Goal: Task Accomplishment & Management: Manage account settings

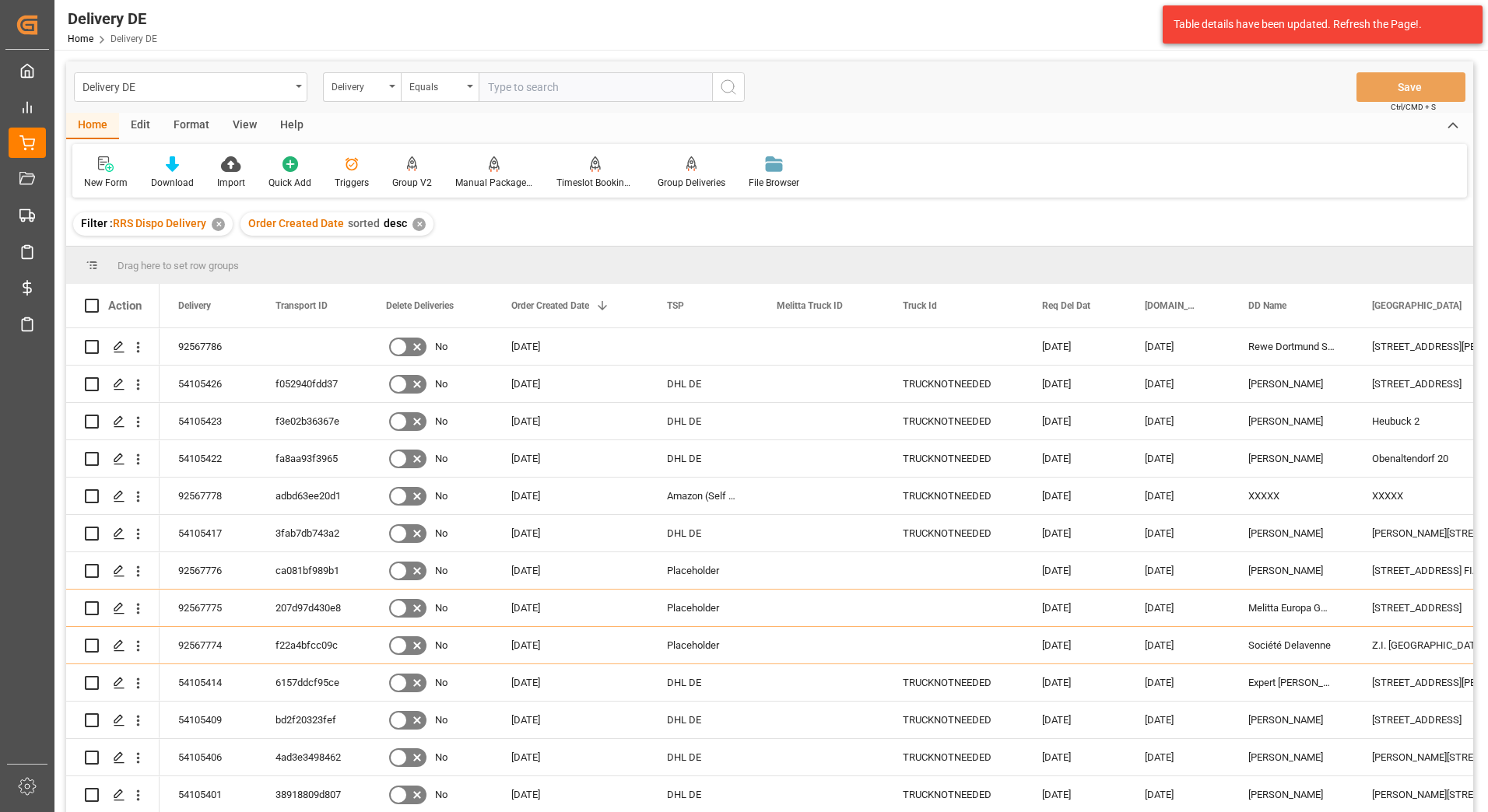
click at [524, 87] on input "text" at bounding box center [595, 87] width 234 height 30
type input "92567801"
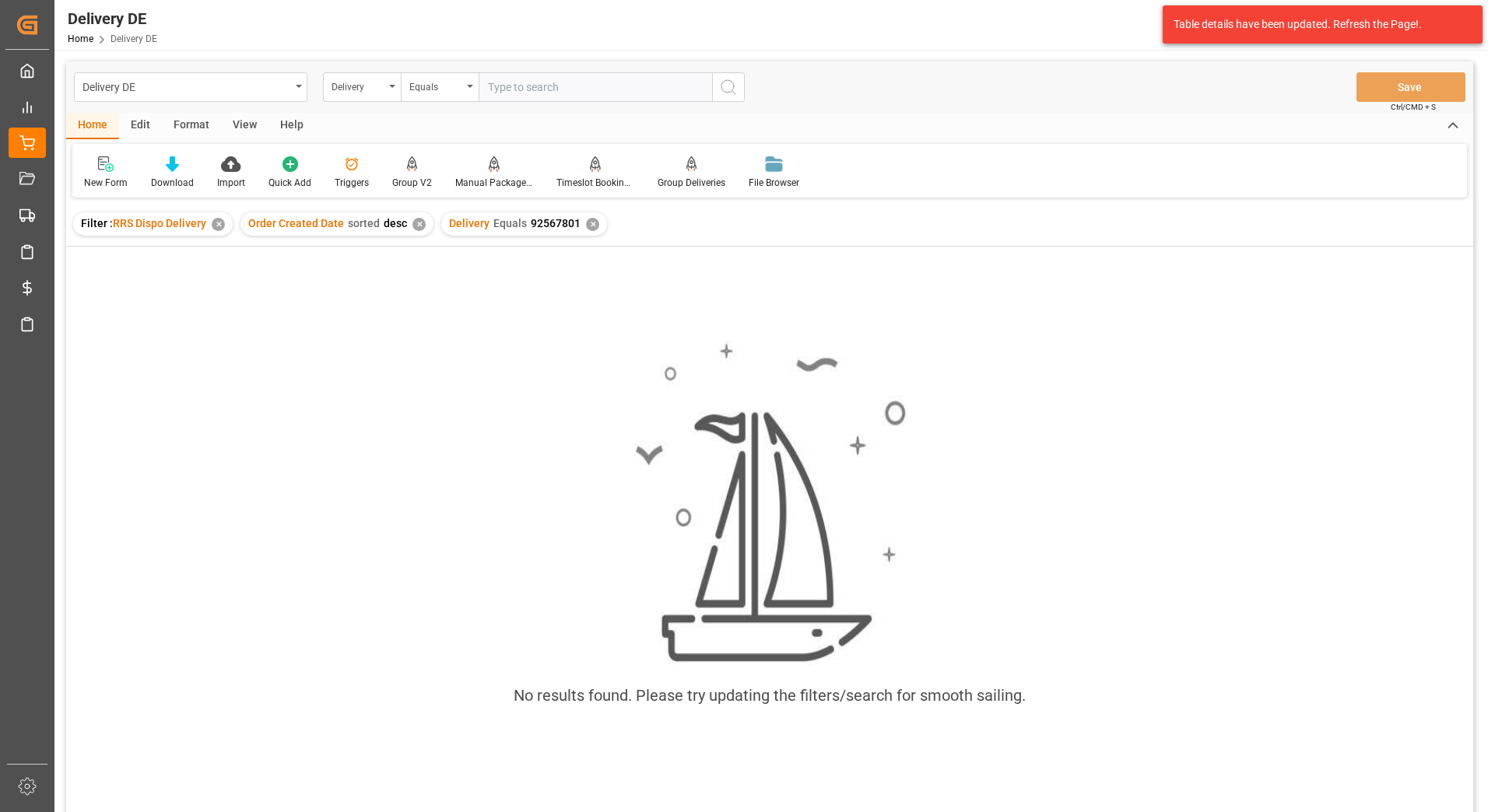
click at [591, 220] on div "✕" at bounding box center [592, 224] width 13 height 13
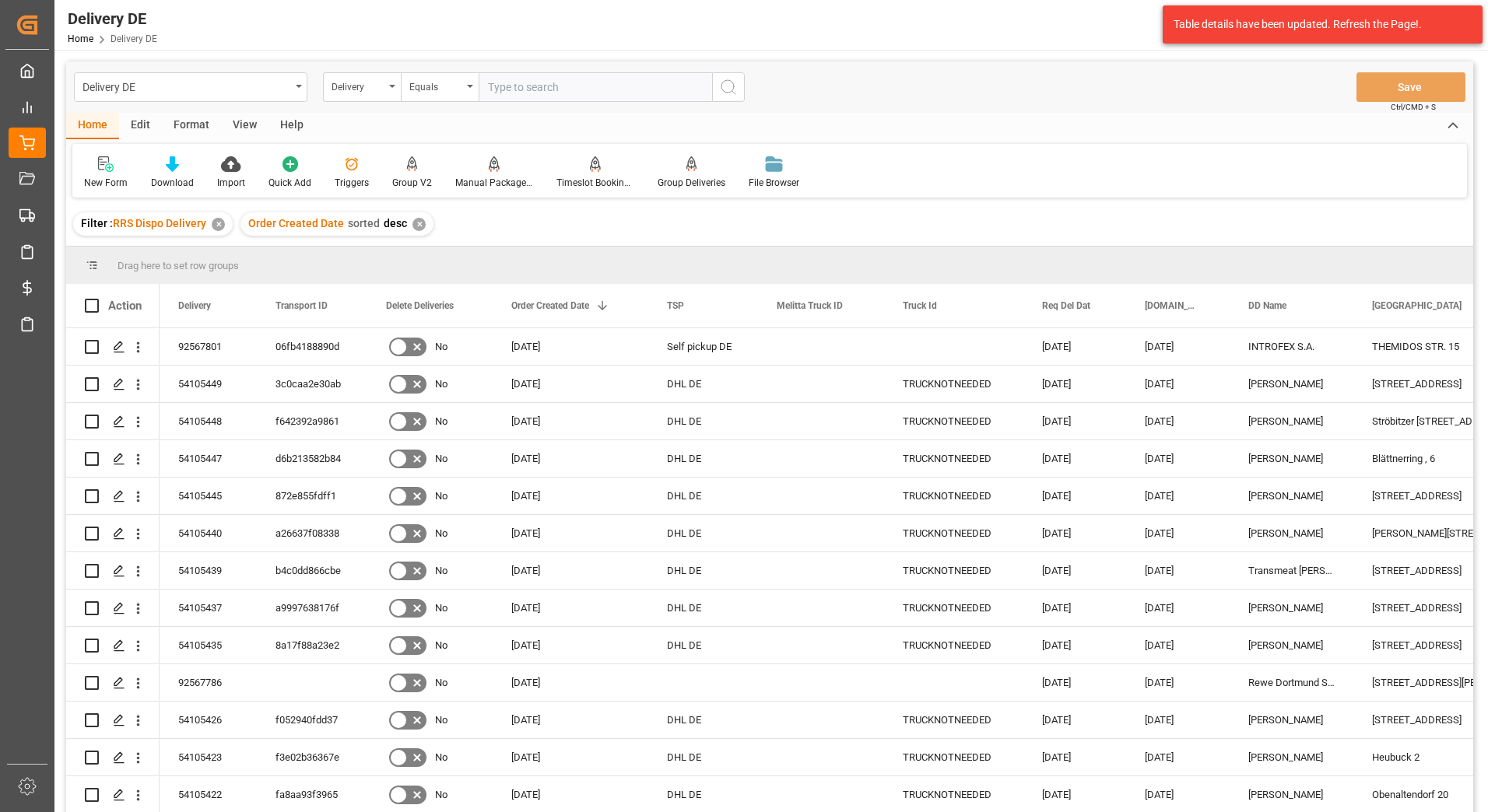
click at [512, 92] on input "text" at bounding box center [595, 87] width 234 height 30
type input "92567801"
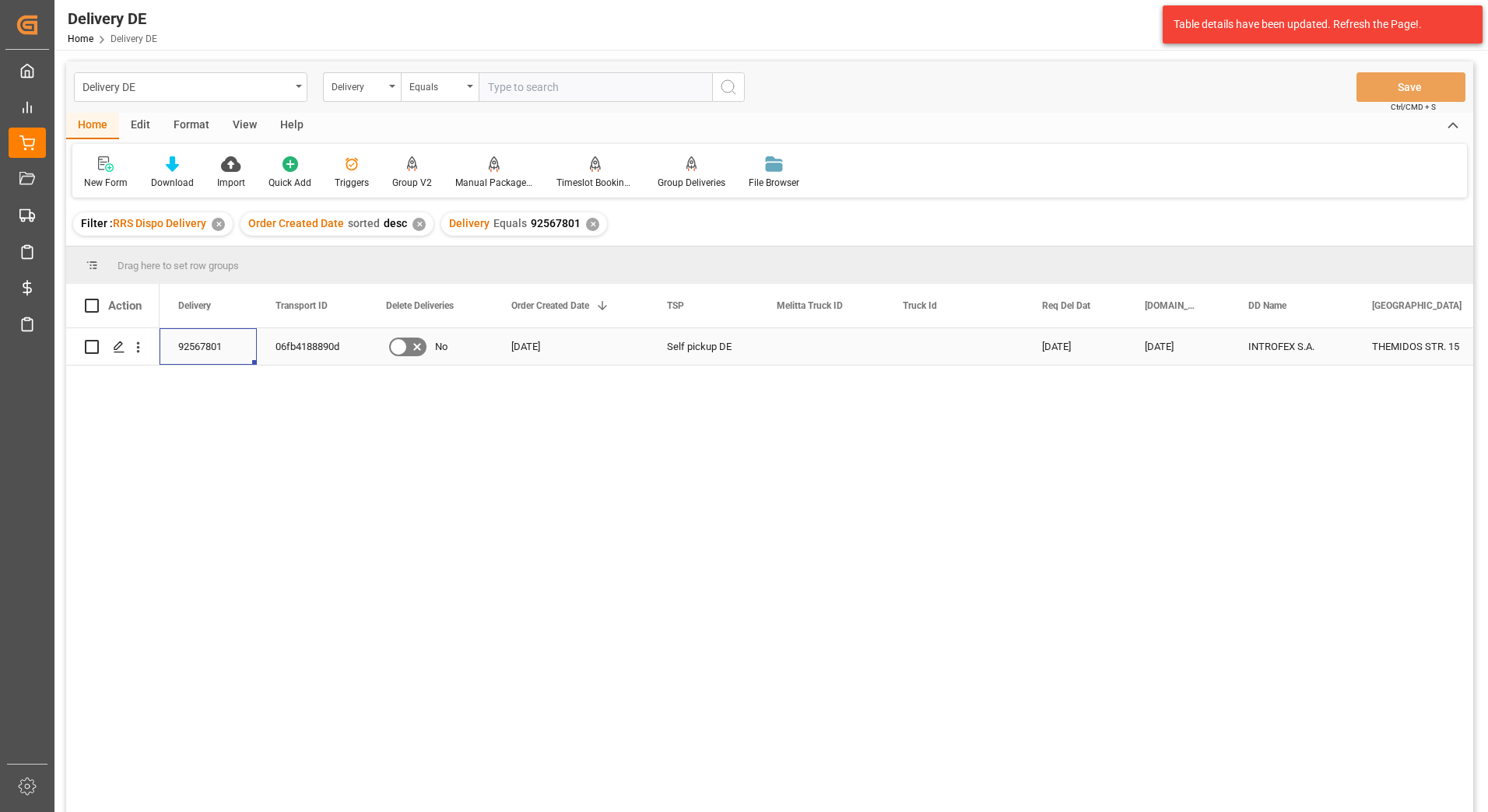
click at [201, 345] on div "92567801" at bounding box center [208, 347] width 97 height 37
click at [296, 345] on div "06fb4188890d" at bounding box center [313, 347] width 111 height 37
click at [586, 226] on div "✕" at bounding box center [592, 224] width 13 height 13
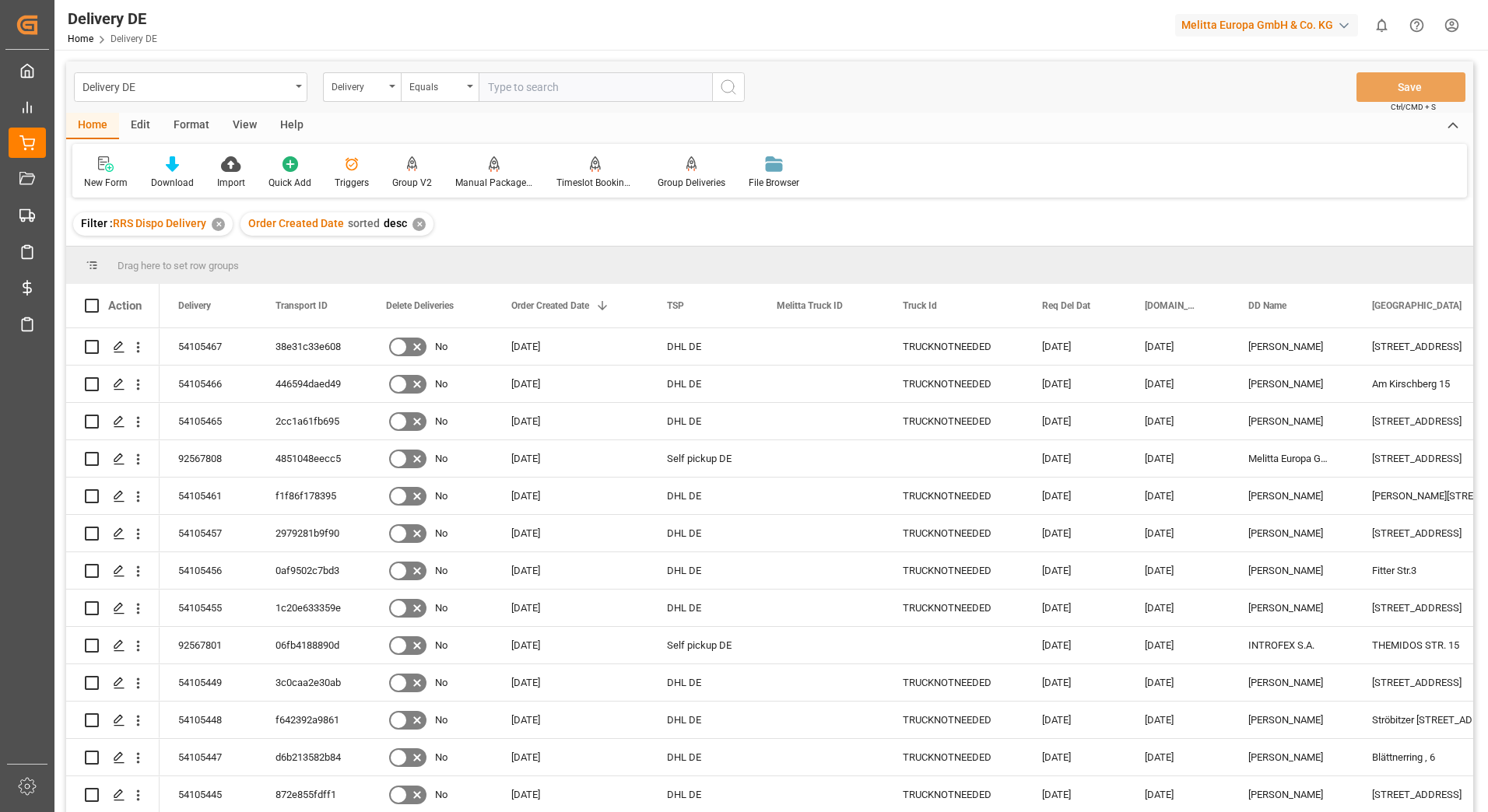
click at [557, 94] on input "text" at bounding box center [595, 87] width 234 height 30
type input "92567809"
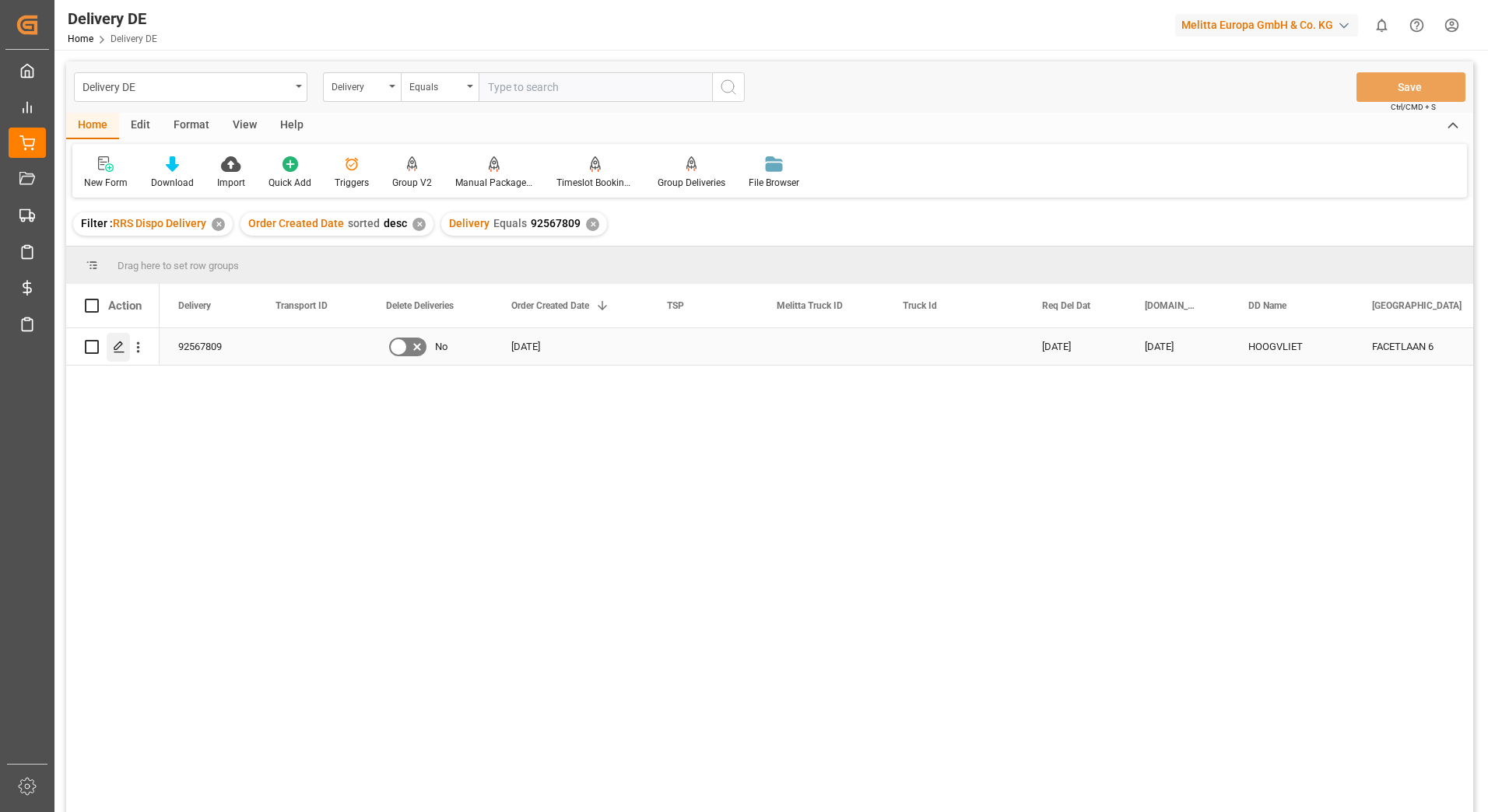
click at [115, 348] on icon "Press SPACE to select this row." at bounding box center [118, 346] width 12 height 12
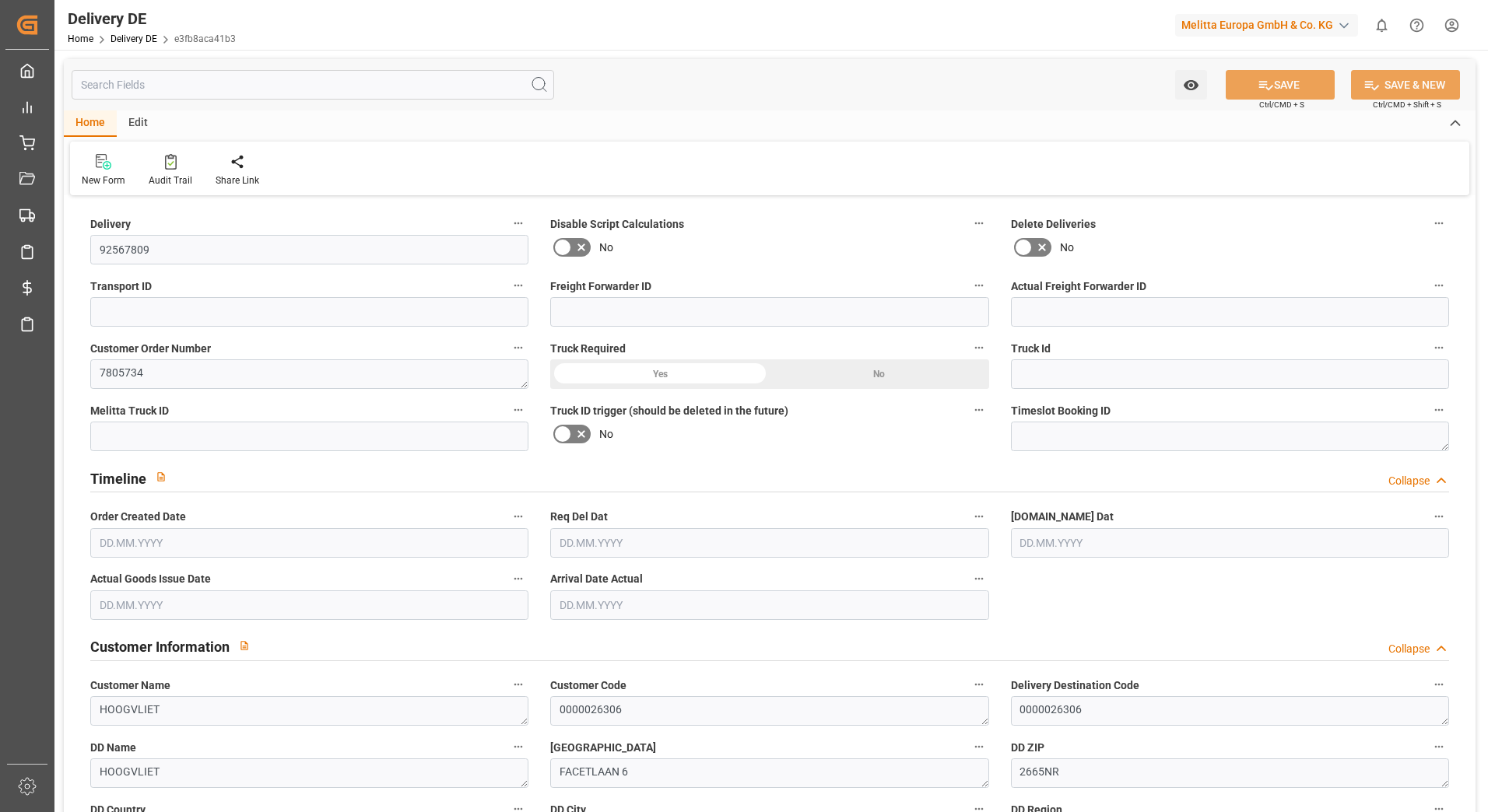
type input "0"
type input "6"
type input "1092.096"
type input "1308"
type input "8663.04"
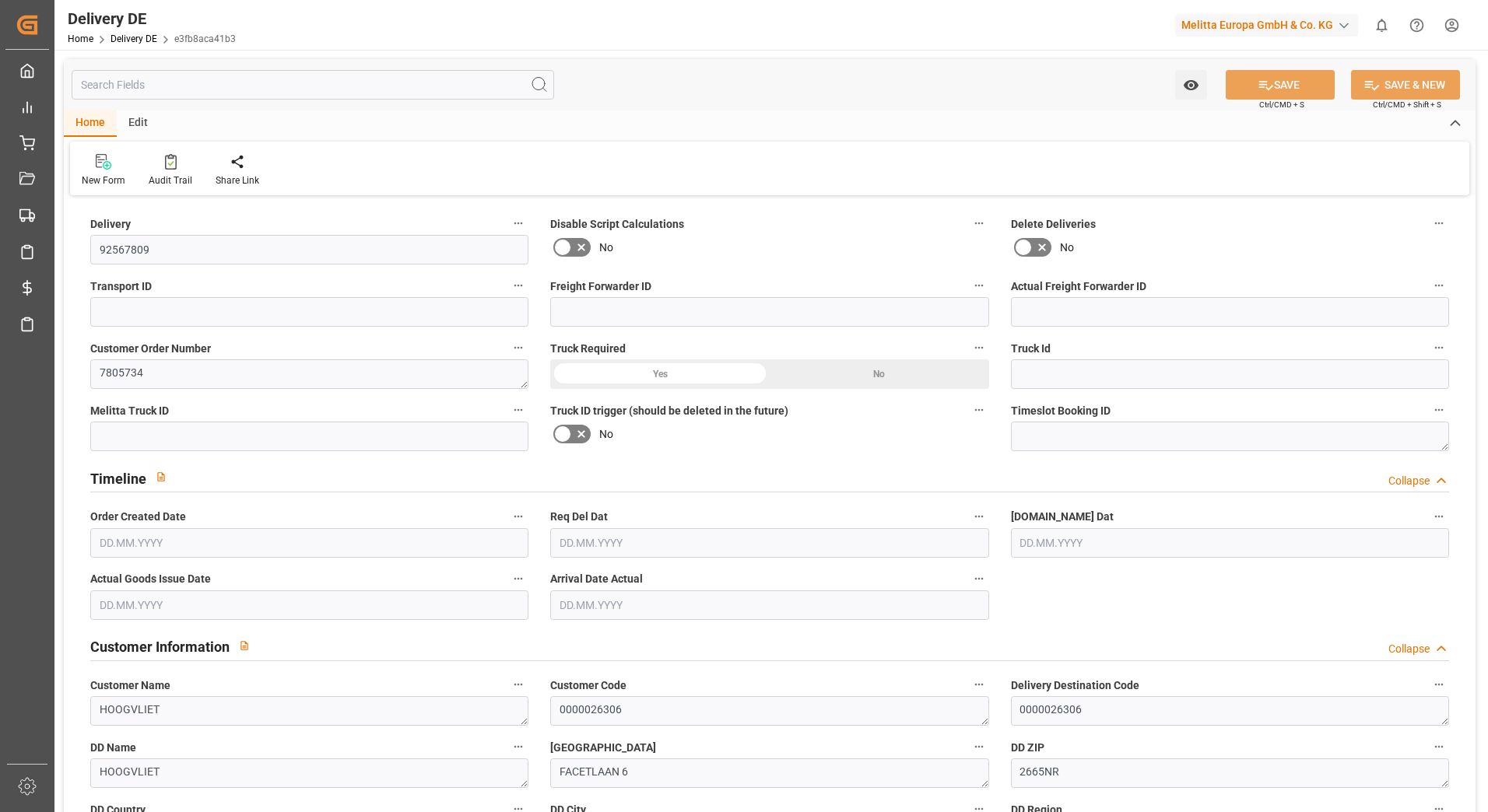
type input "[DATE]"
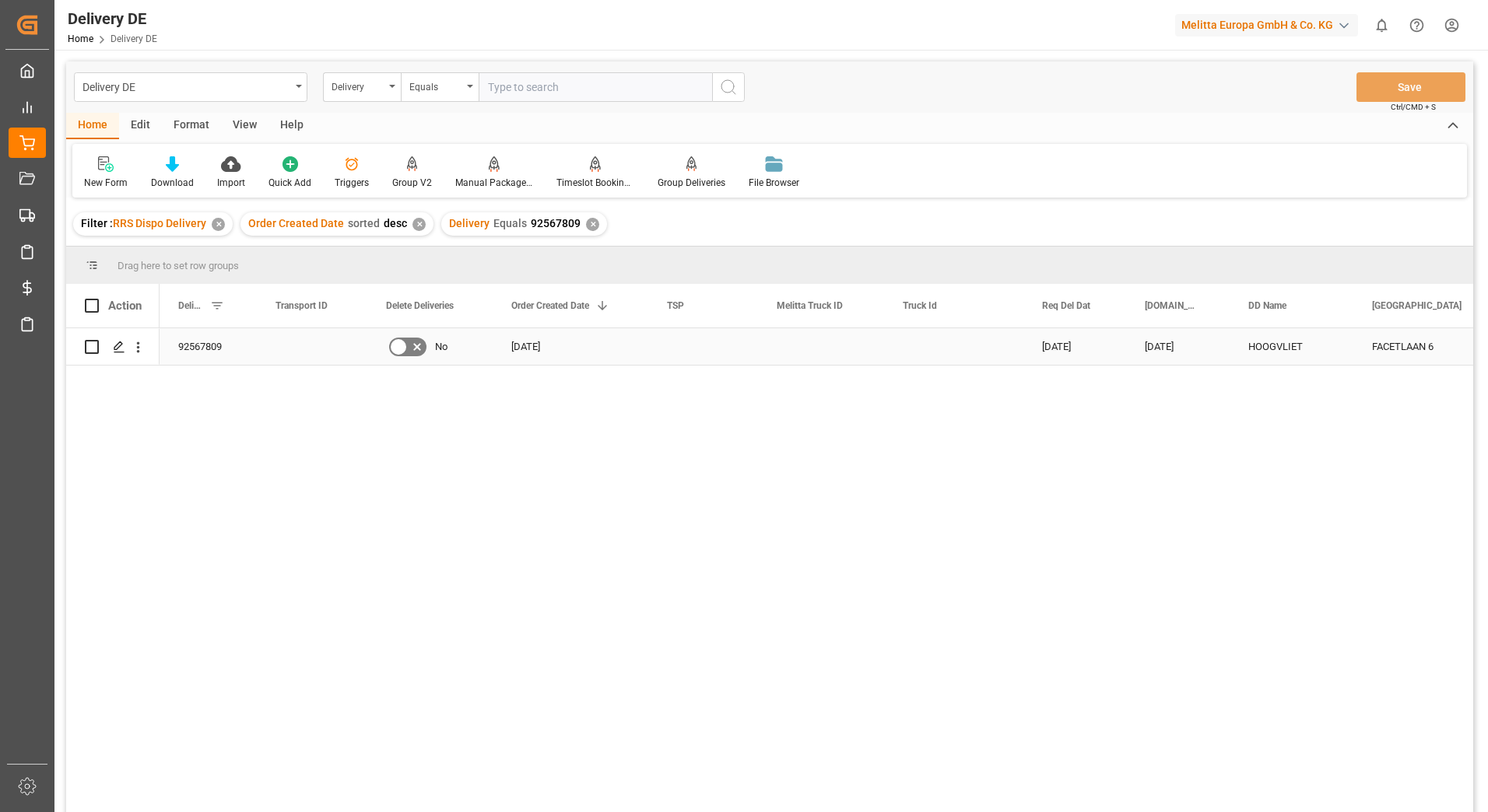
click at [88, 351] on input "Press Space to toggle row selection (unchecked)" at bounding box center [92, 346] width 14 height 14
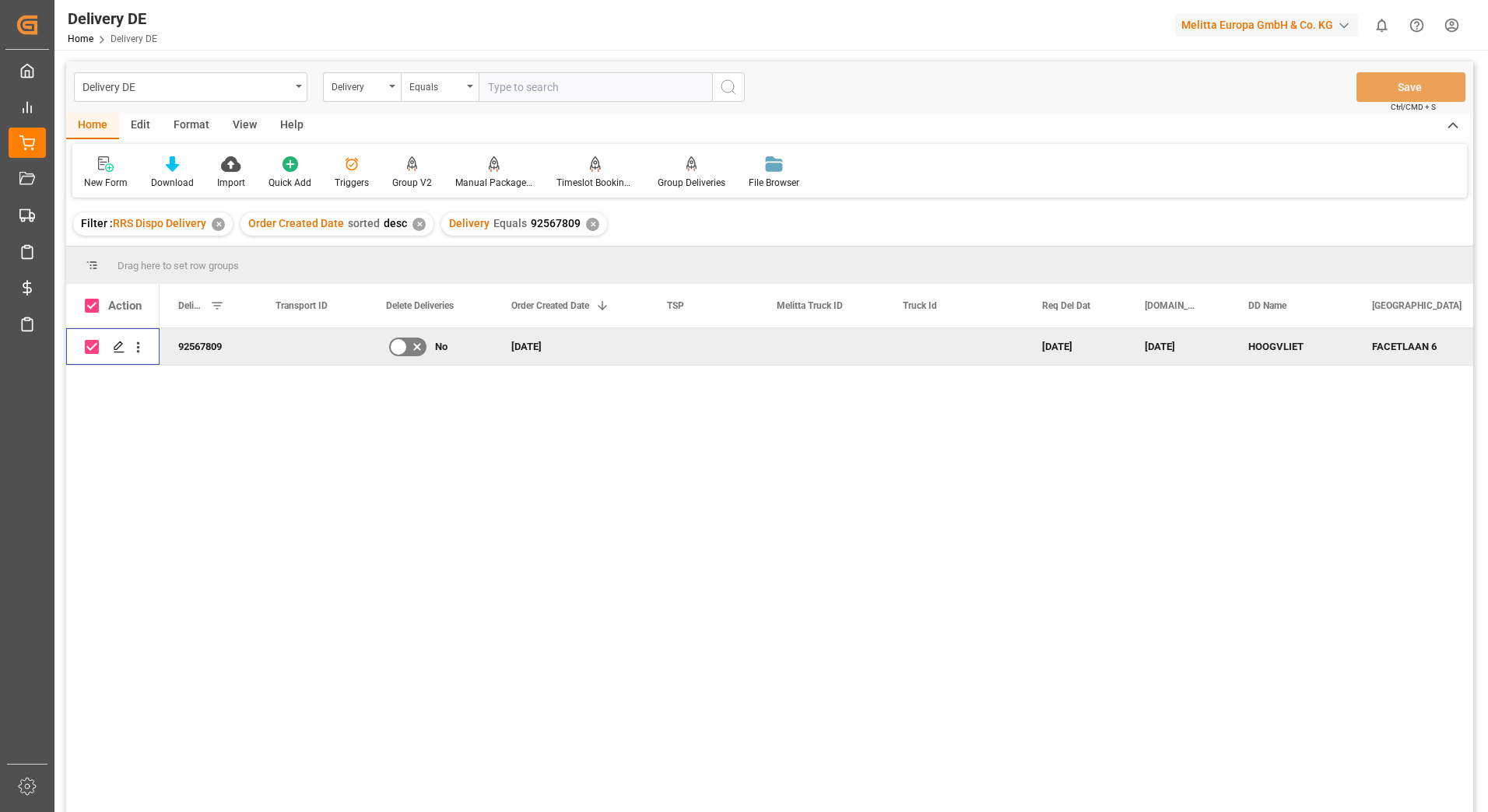
click at [96, 346] on input "Press Space to toggle row selection (checked)" at bounding box center [92, 346] width 14 height 14
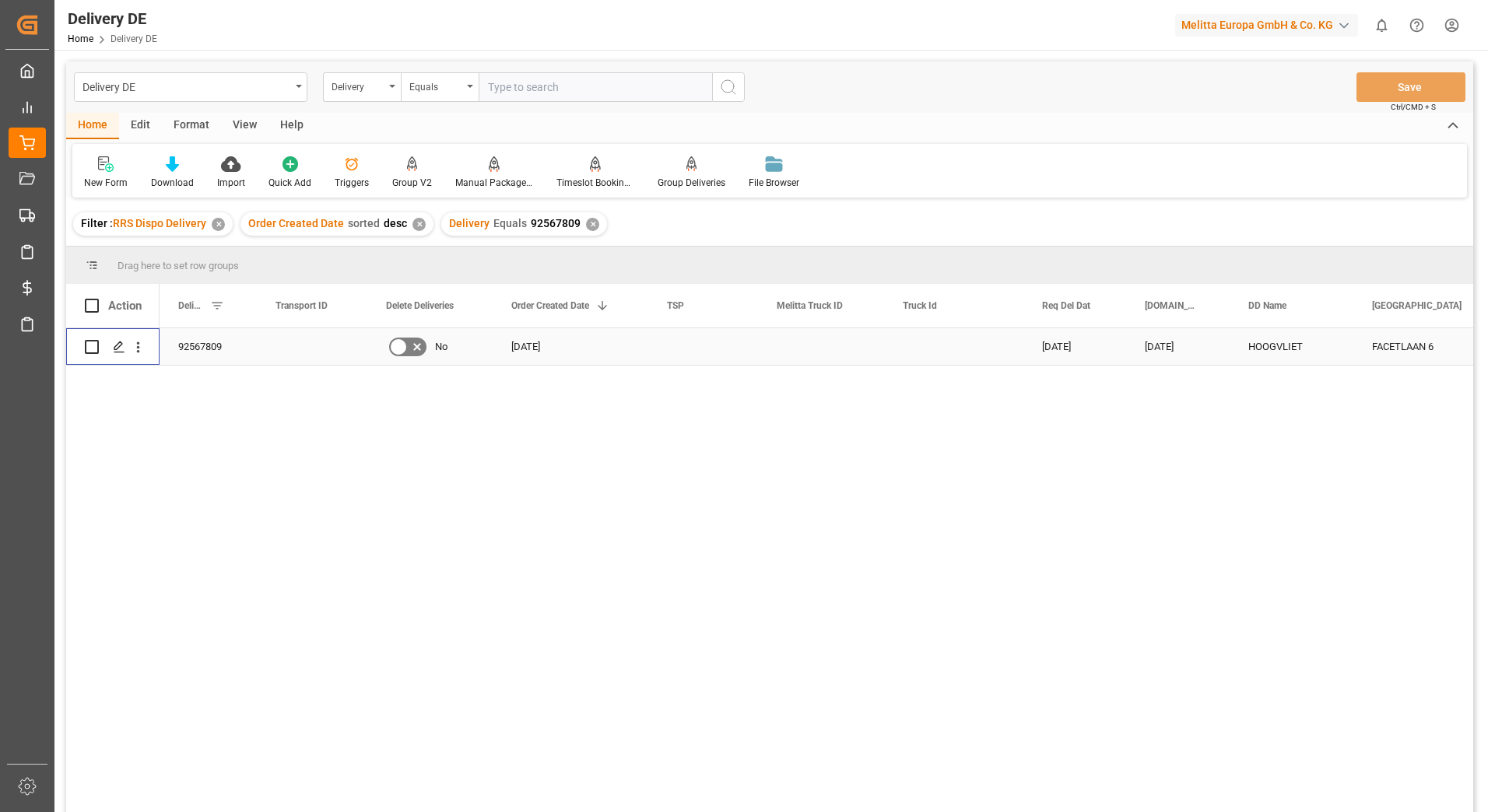
click at [88, 344] on input "Press Space to toggle row selection (unchecked)" at bounding box center [92, 346] width 14 height 14
checkbox input "true"
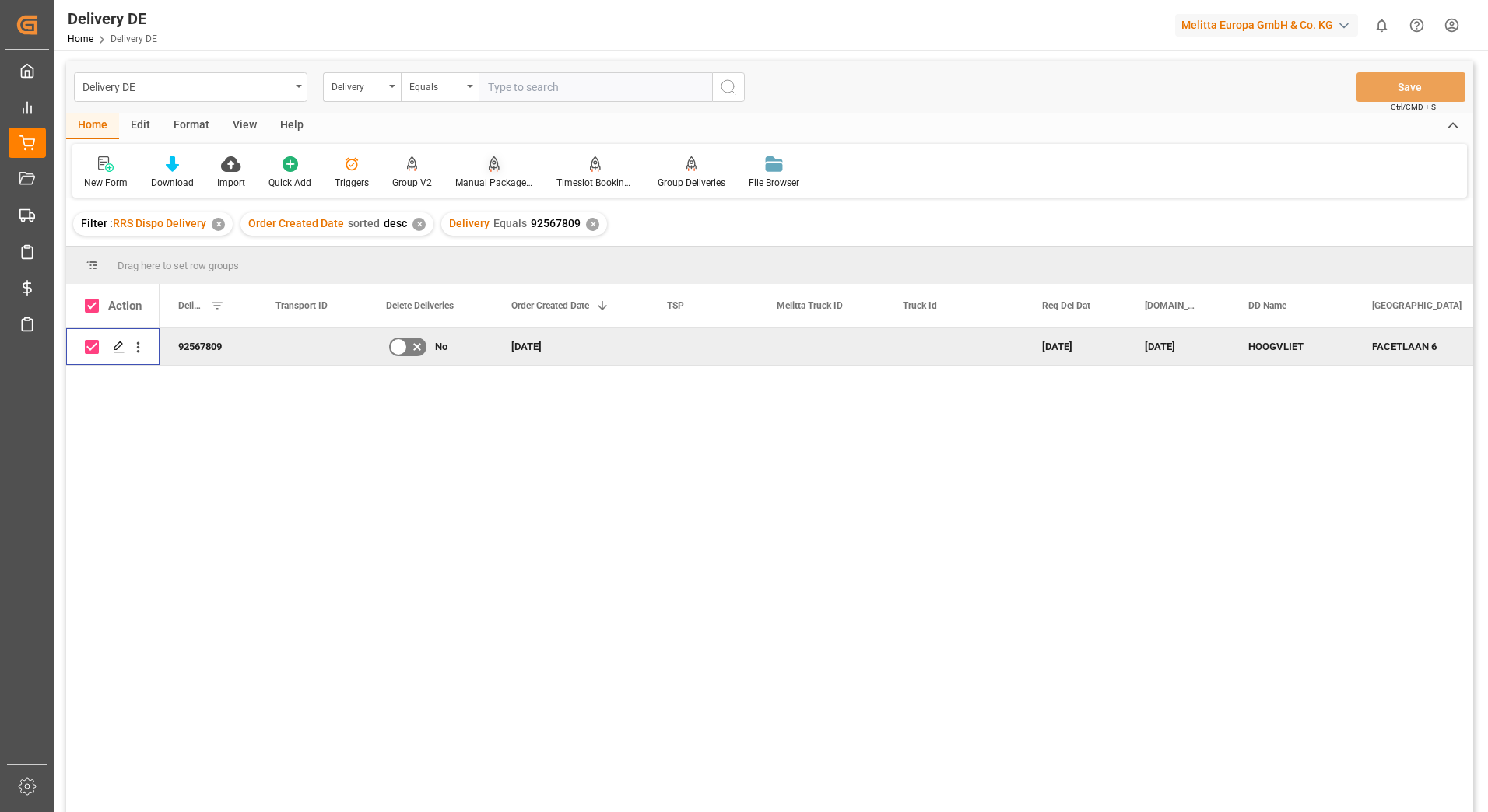
click at [495, 174] on div "Manual Package TypeDetermination" at bounding box center [494, 173] width 101 height 35
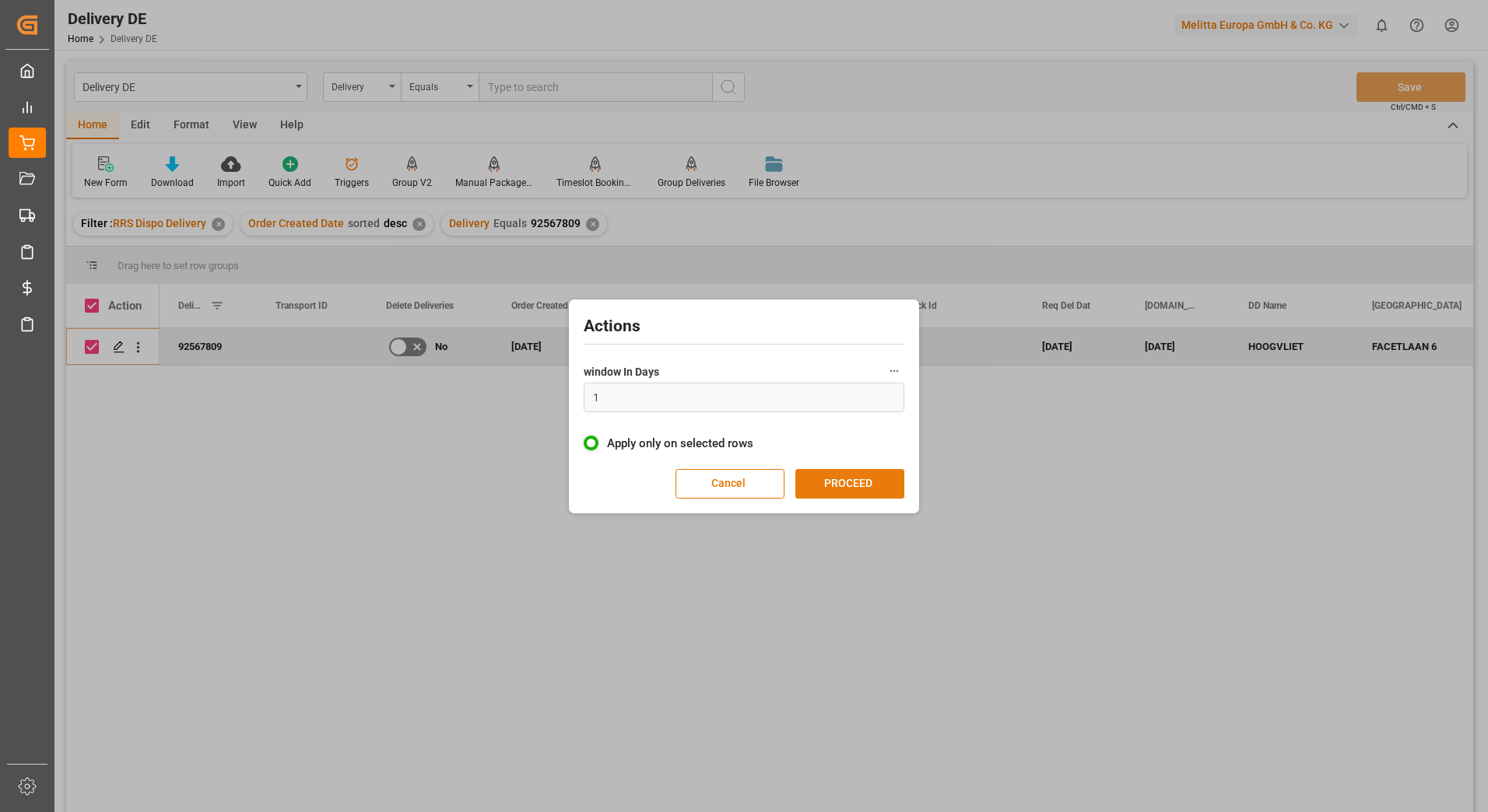
click at [851, 484] on button "PROCEED" at bounding box center [850, 484] width 109 height 30
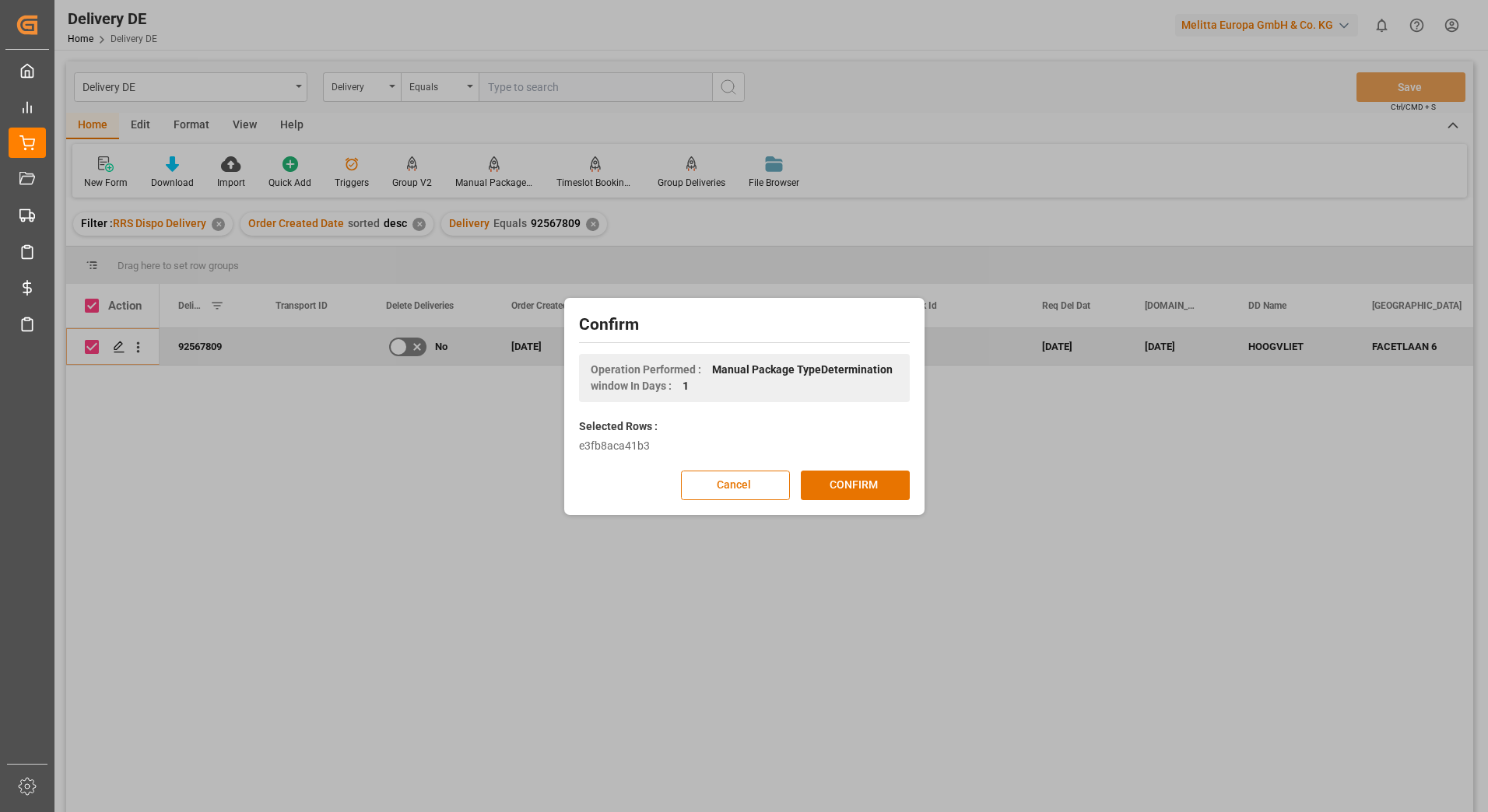
click at [851, 484] on button "CONFIRM" at bounding box center [856, 485] width 109 height 30
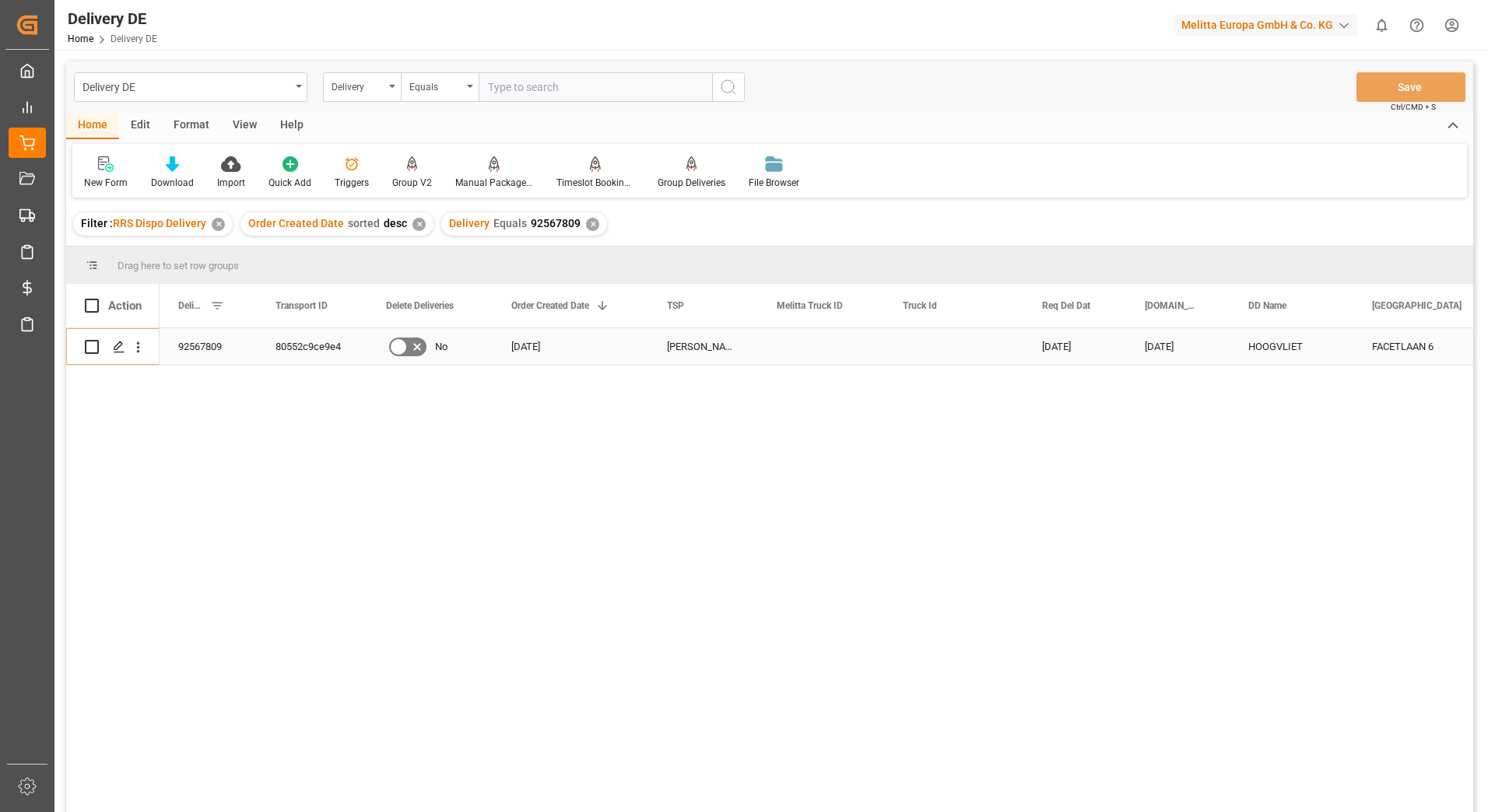
click at [206, 339] on div "92567809" at bounding box center [208, 347] width 97 height 37
click at [206, 343] on div "92567809" at bounding box center [208, 347] width 97 height 37
click at [301, 347] on div "80552c9ce9e4" at bounding box center [313, 347] width 111 height 37
click at [591, 224] on div "✕" at bounding box center [592, 224] width 13 height 13
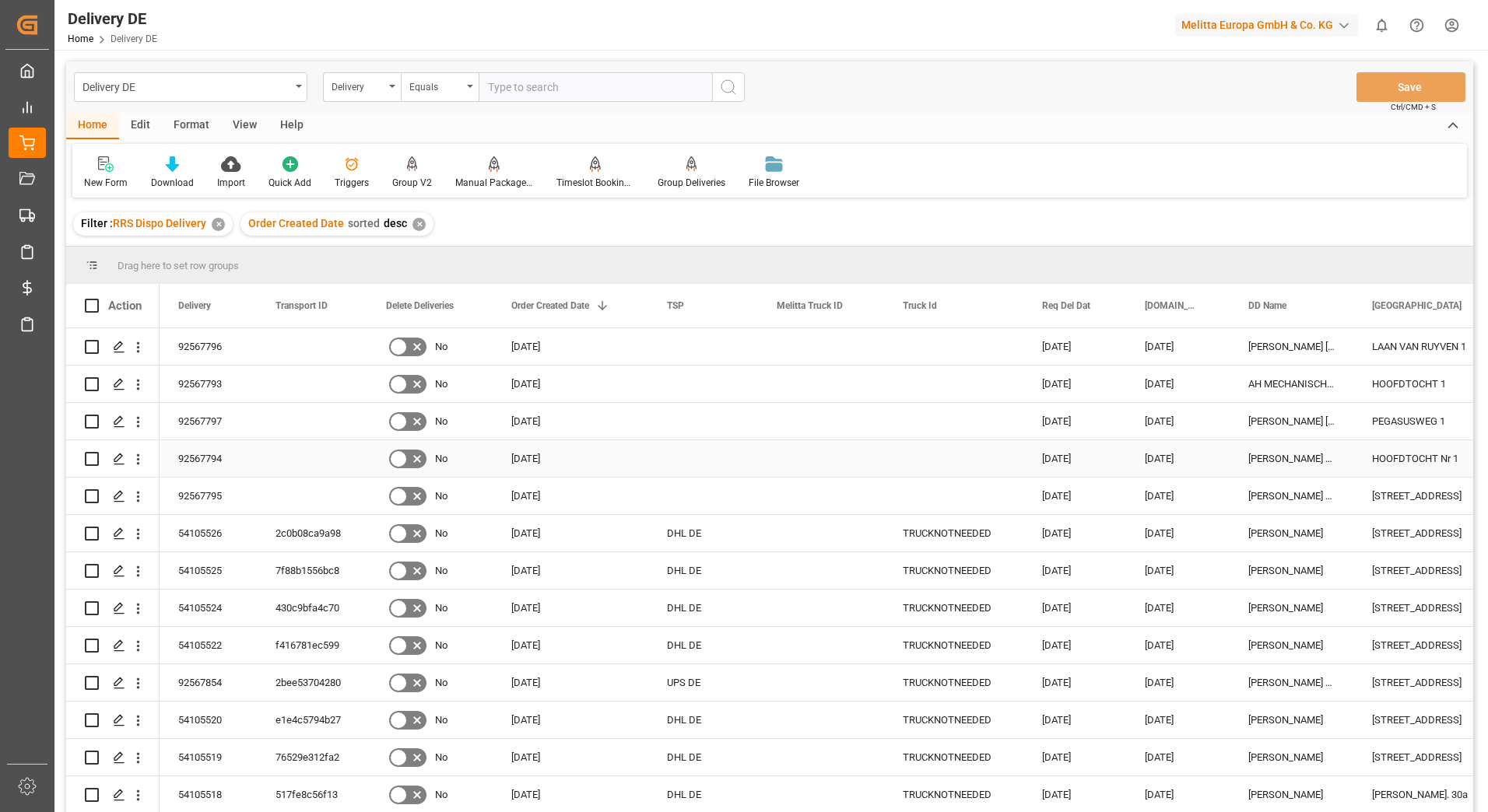
click at [93, 459] on input "Press Space to toggle row selection (unchecked)" at bounding box center [92, 459] width 14 height 14
checkbox input "true"
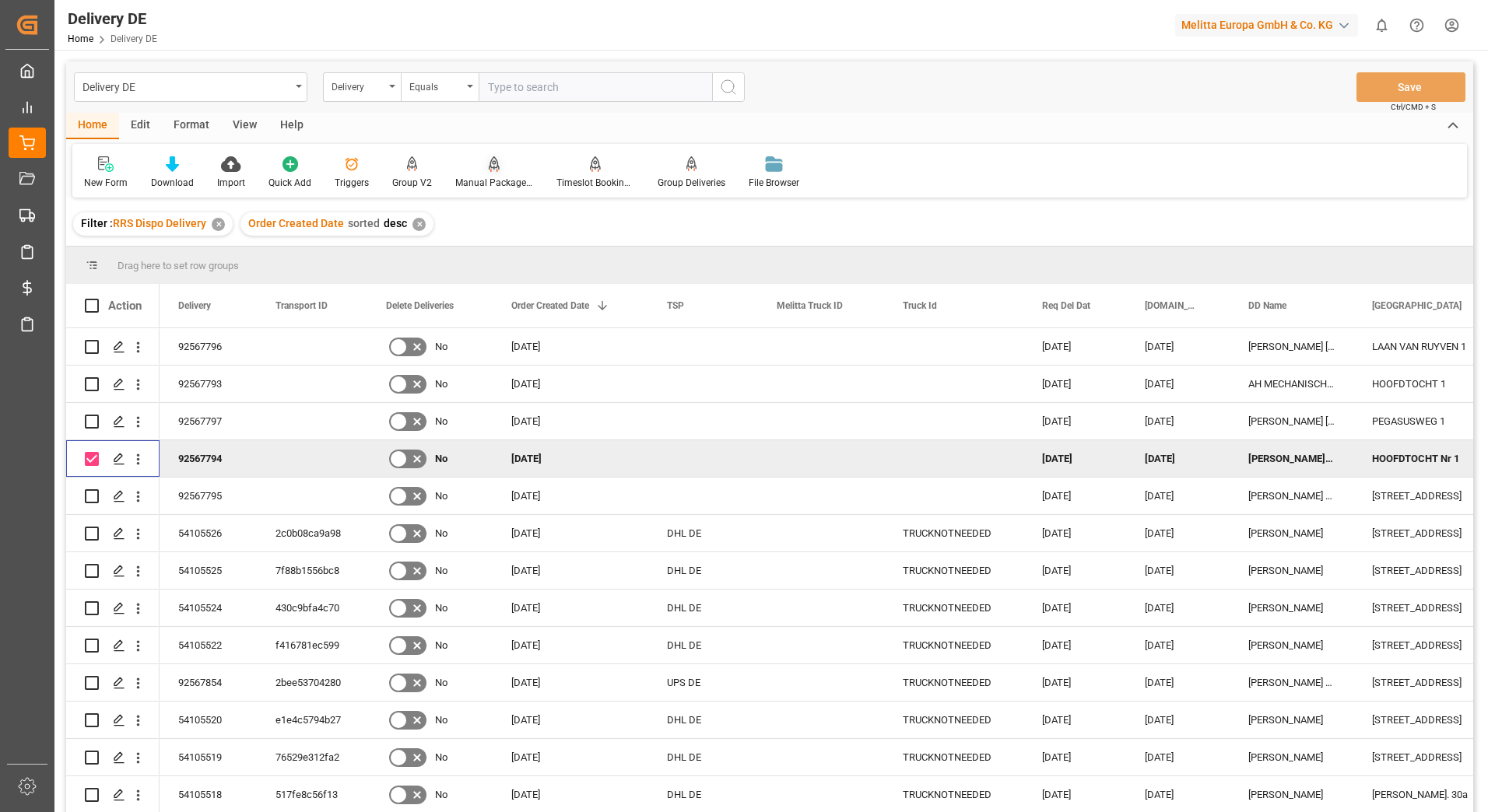
click at [483, 172] on div at bounding box center [494, 164] width 78 height 16
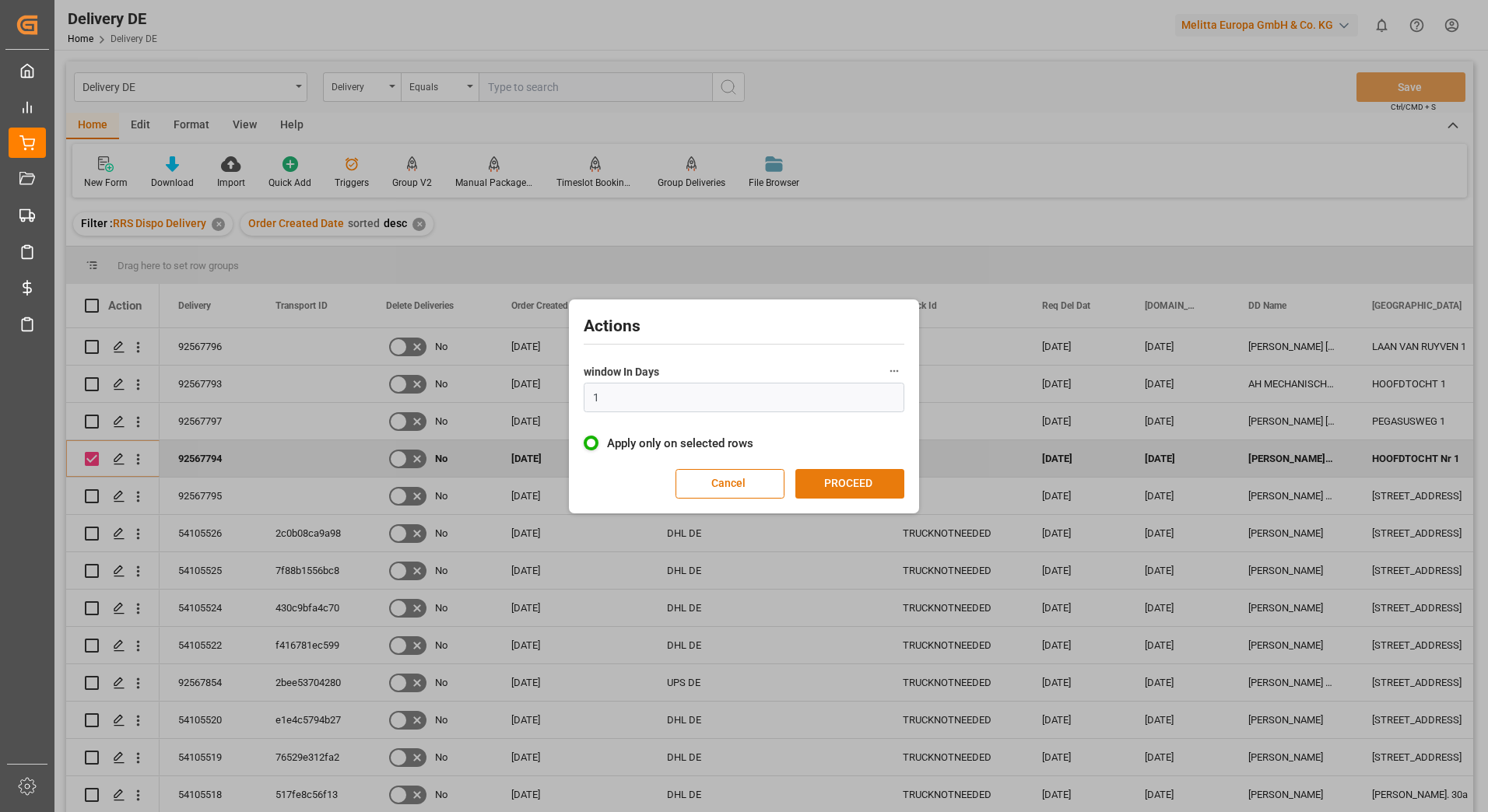
click at [812, 485] on button "PROCEED" at bounding box center [850, 484] width 109 height 30
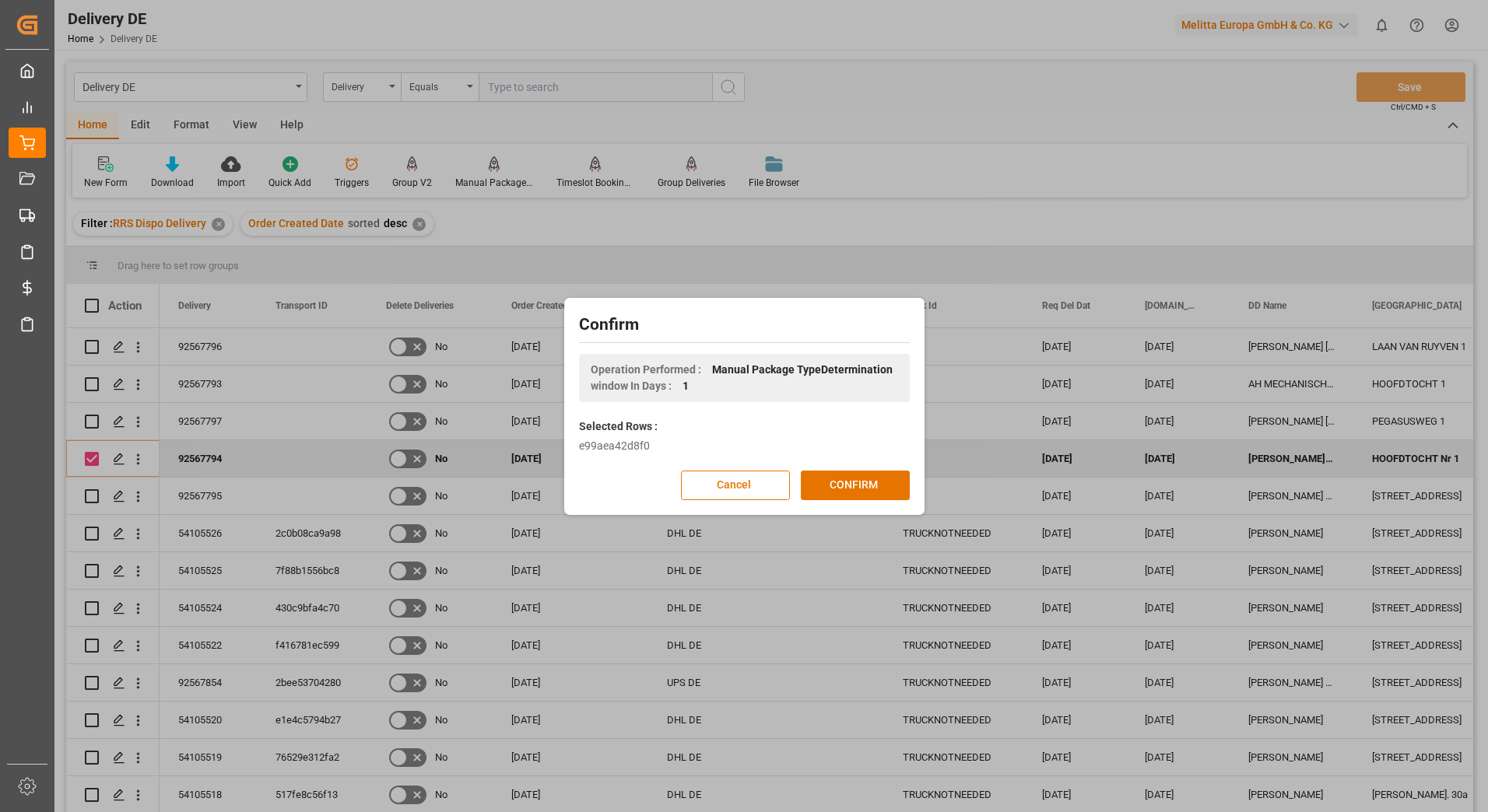
click at [812, 485] on button "CONFIRM" at bounding box center [856, 485] width 109 height 30
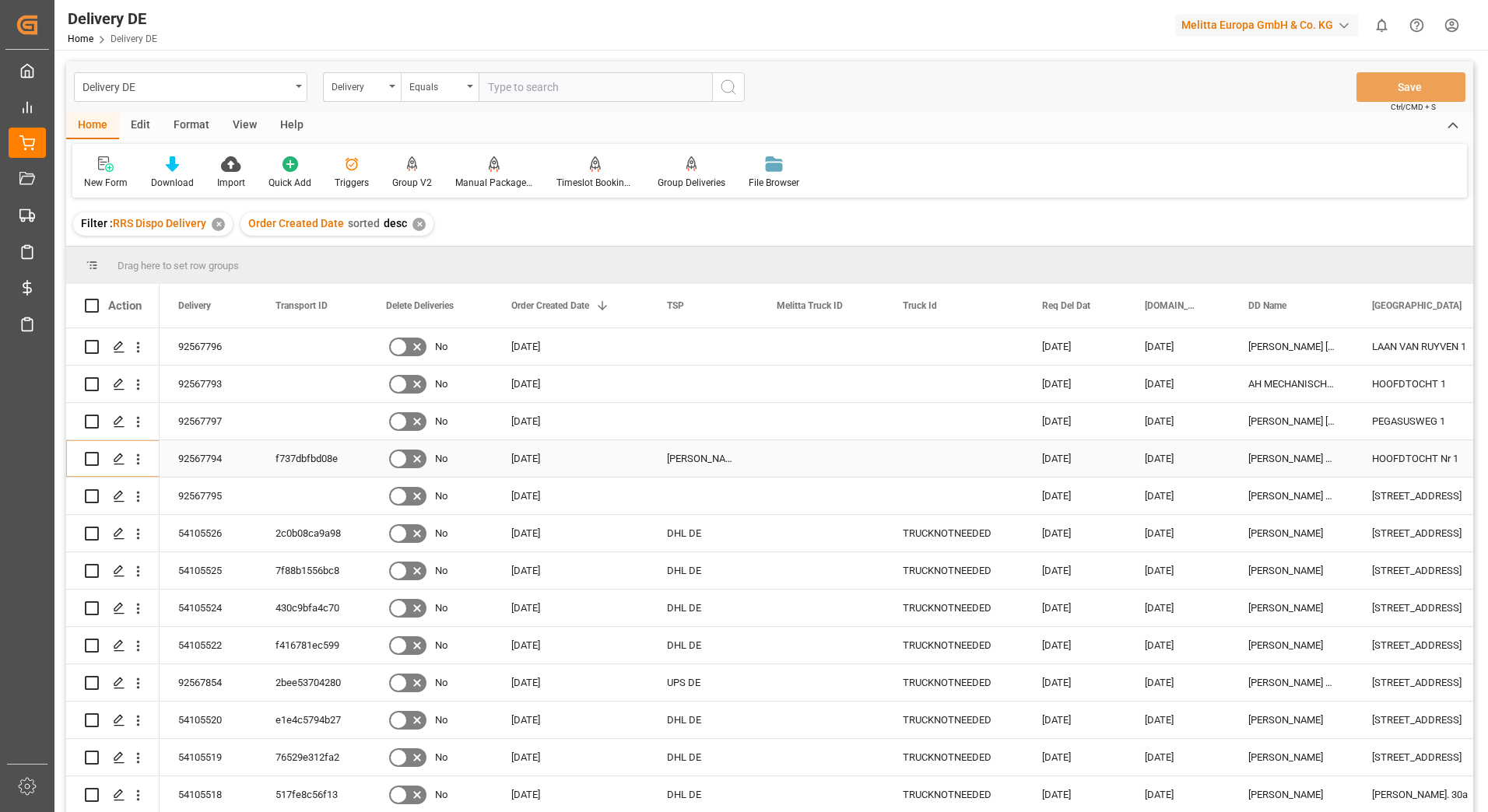
click at [202, 461] on div "92567794" at bounding box center [208, 459] width 97 height 37
click at [88, 382] on input "Press Space to toggle row selection (unchecked)" at bounding box center [92, 384] width 14 height 14
checkbox input "true"
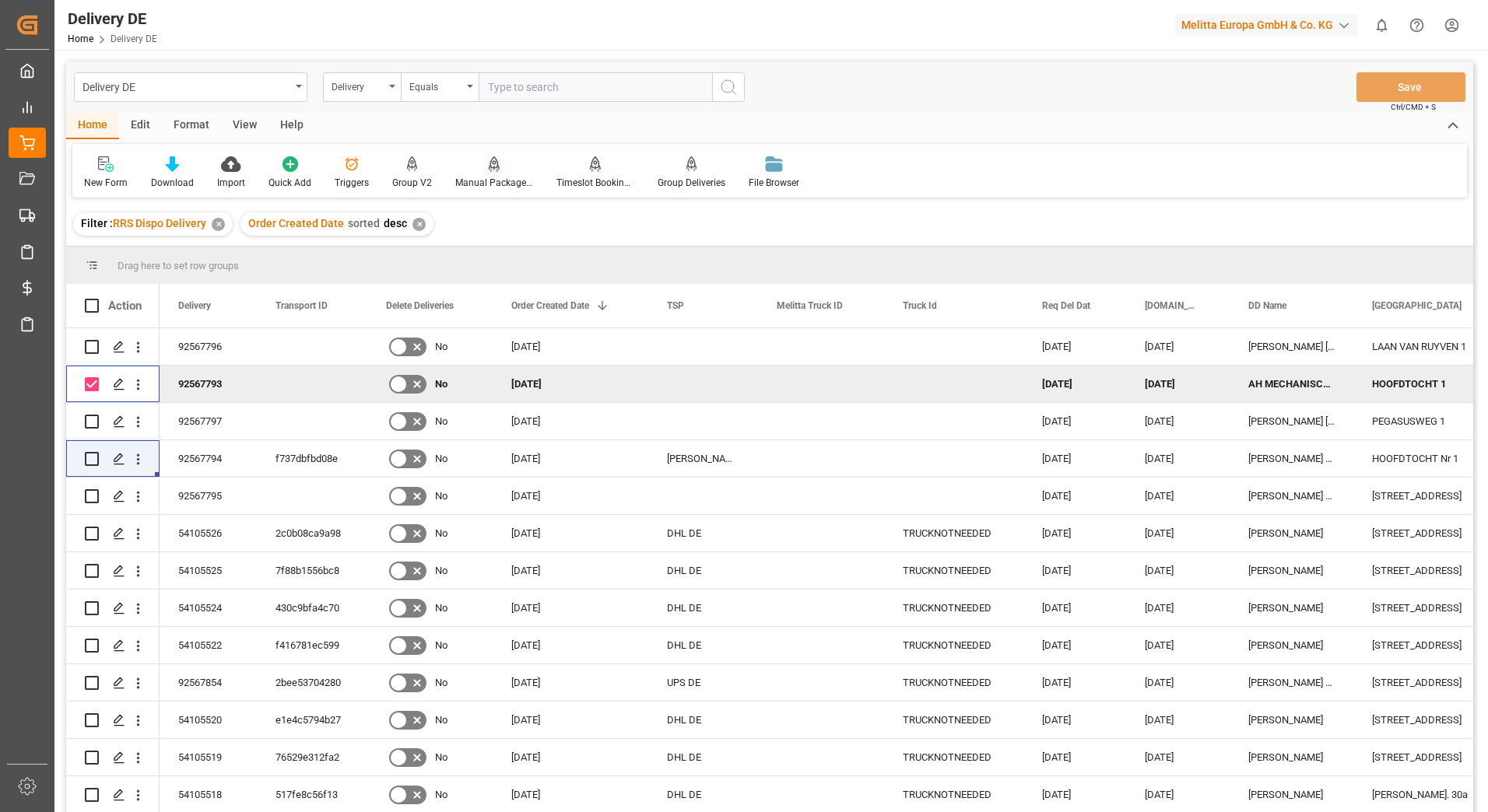
click at [489, 162] on icon at bounding box center [494, 164] width 11 height 15
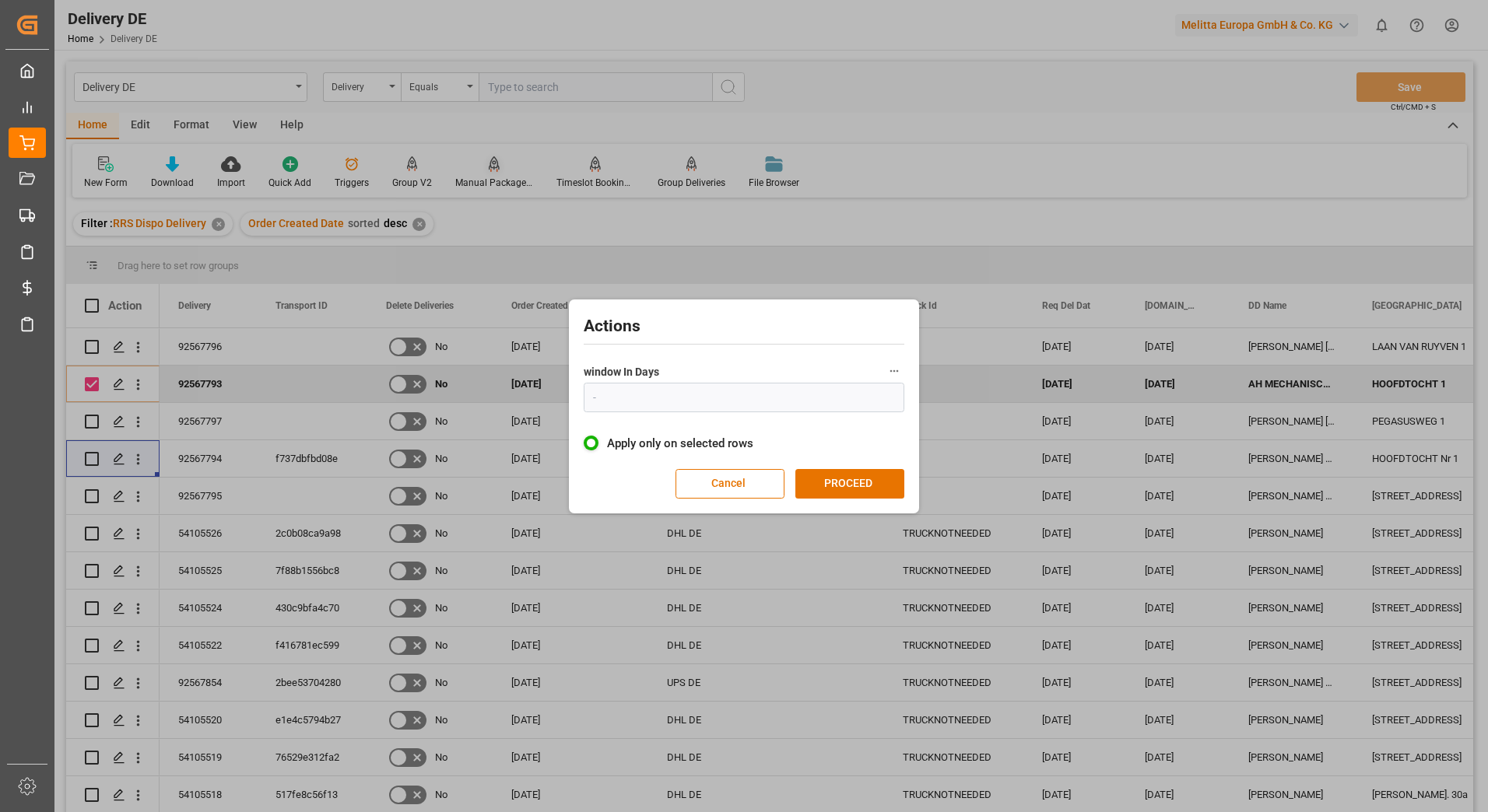
type input "1"
click at [836, 491] on button "PROCEED" at bounding box center [850, 484] width 109 height 30
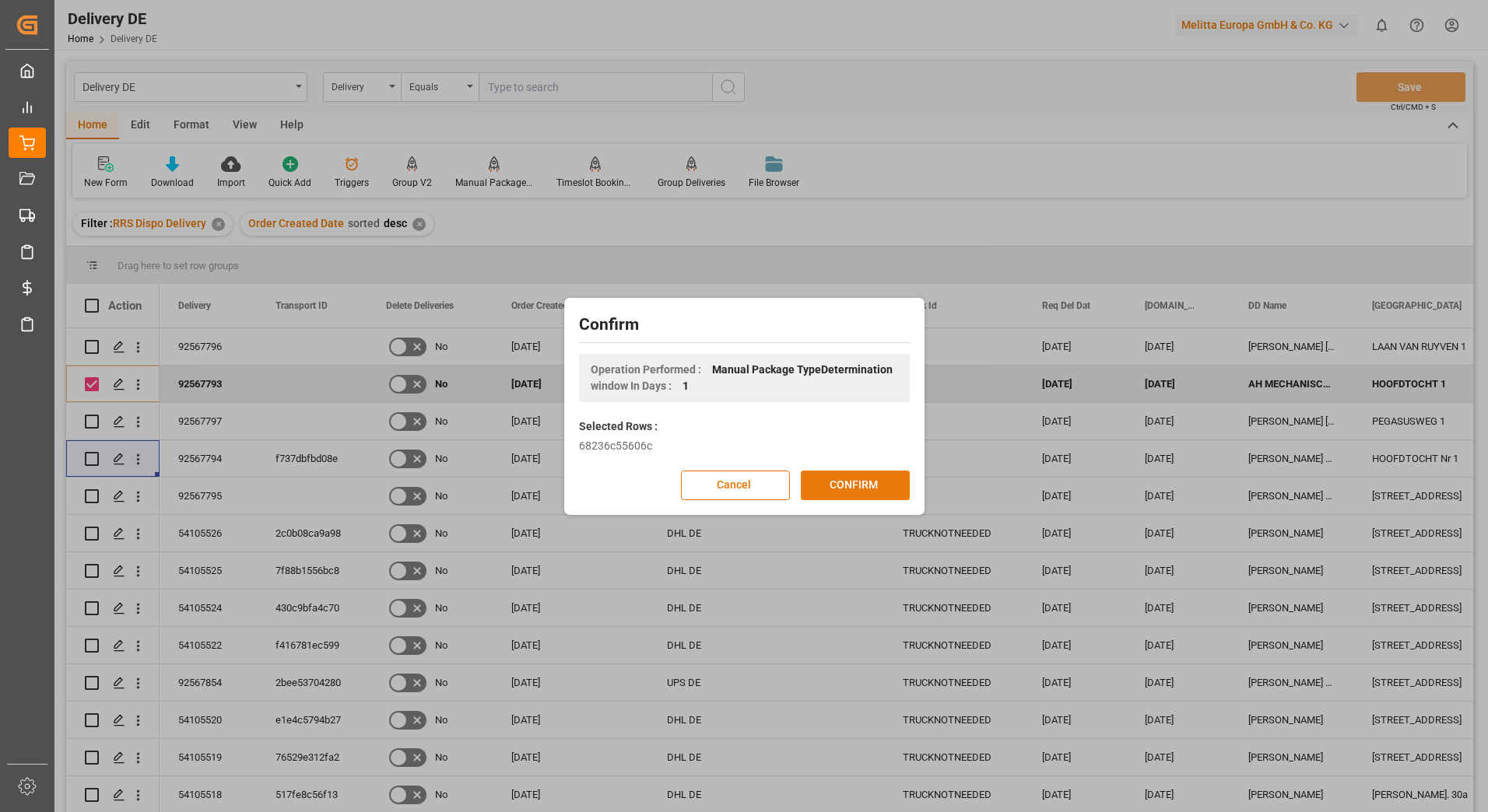
click at [836, 482] on button "CONFIRM" at bounding box center [856, 485] width 109 height 30
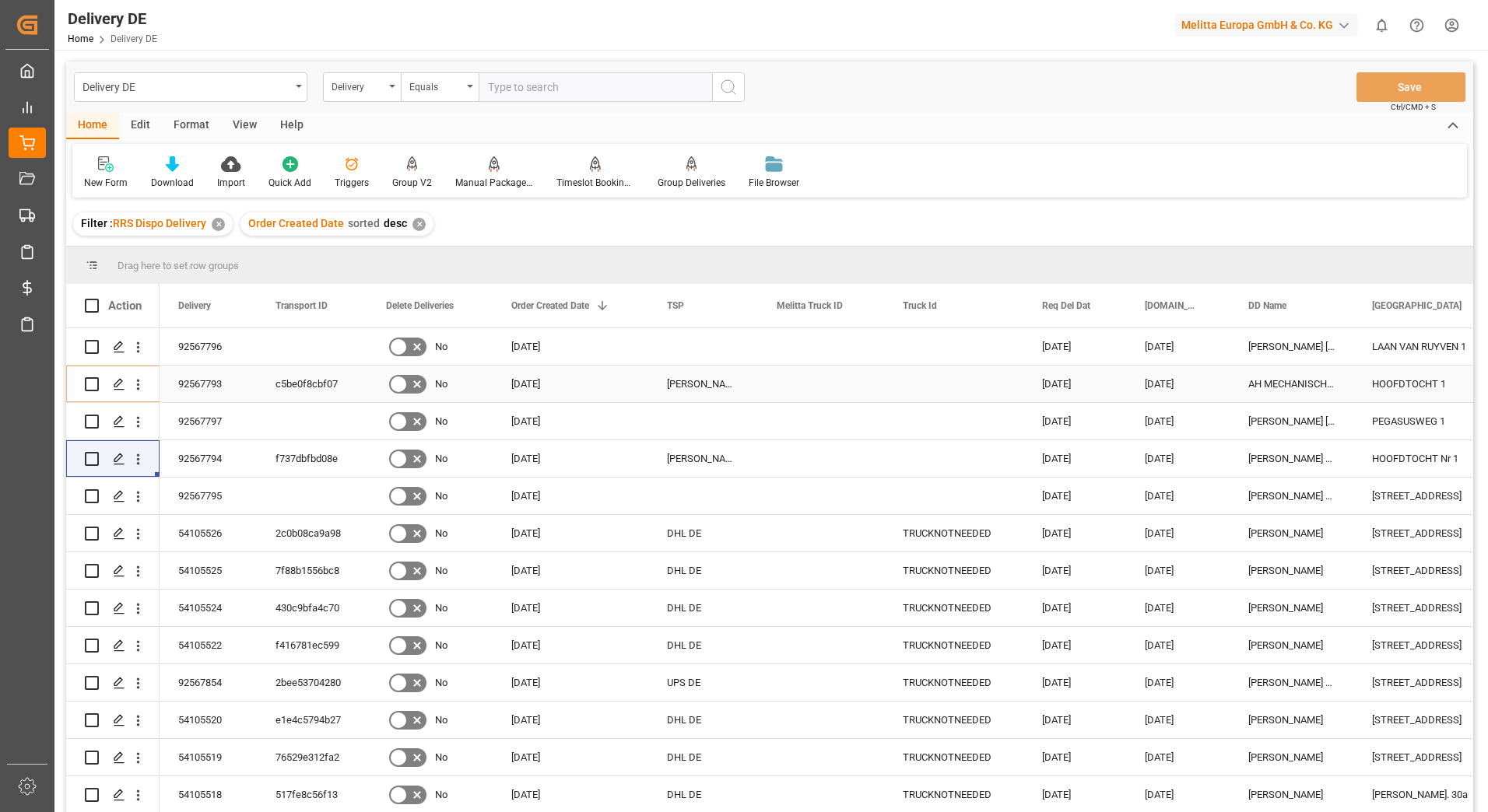
click at [218, 386] on div "92567793" at bounding box center [208, 384] width 97 height 37
click at [92, 341] on input "Press Space to toggle row selection (unchecked)" at bounding box center [92, 346] width 14 height 14
checkbox input "true"
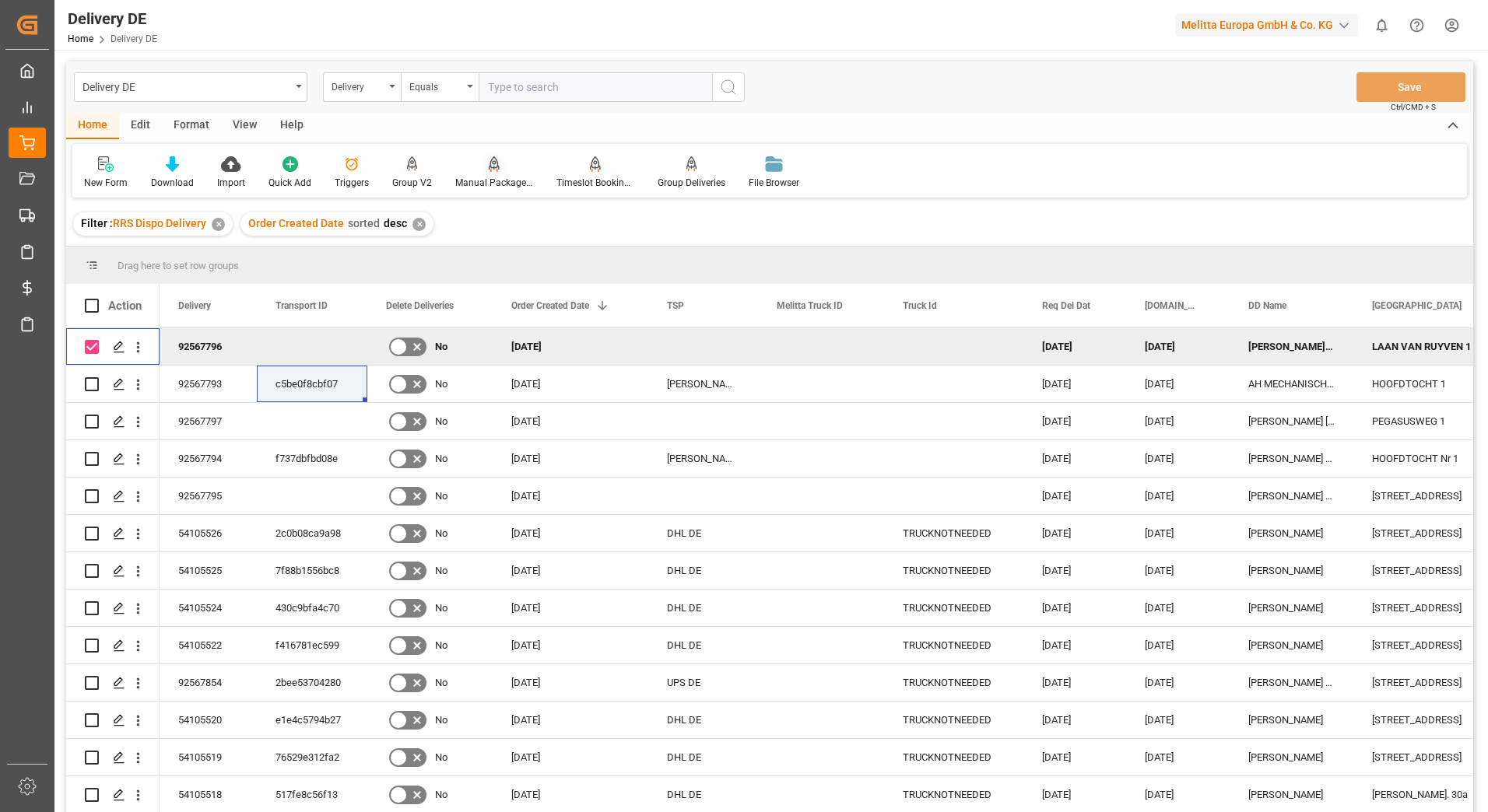
click at [489, 163] on icon at bounding box center [494, 163] width 11 height 13
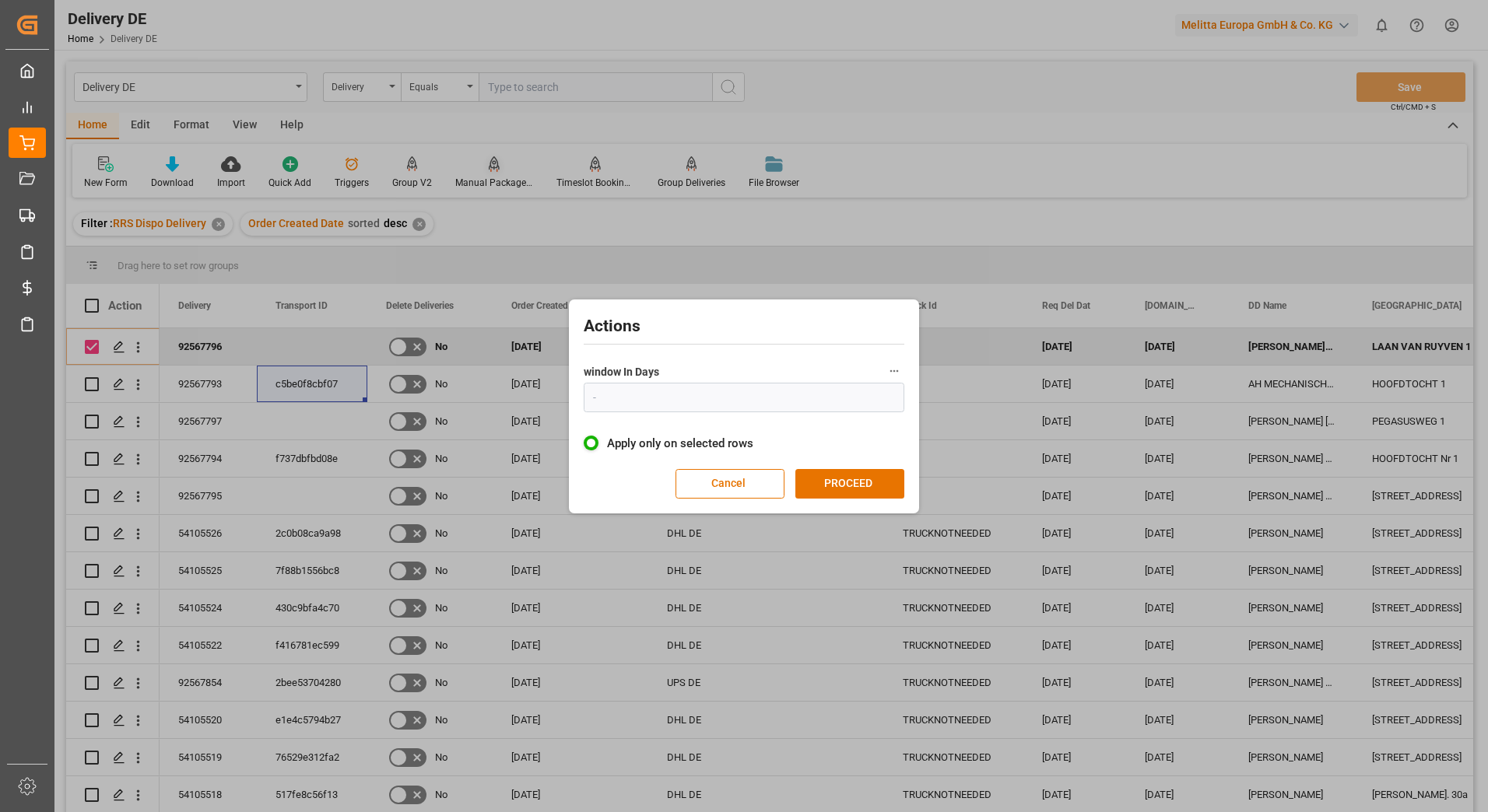
type input "1"
click at [850, 484] on button "PROCEED" at bounding box center [850, 484] width 109 height 30
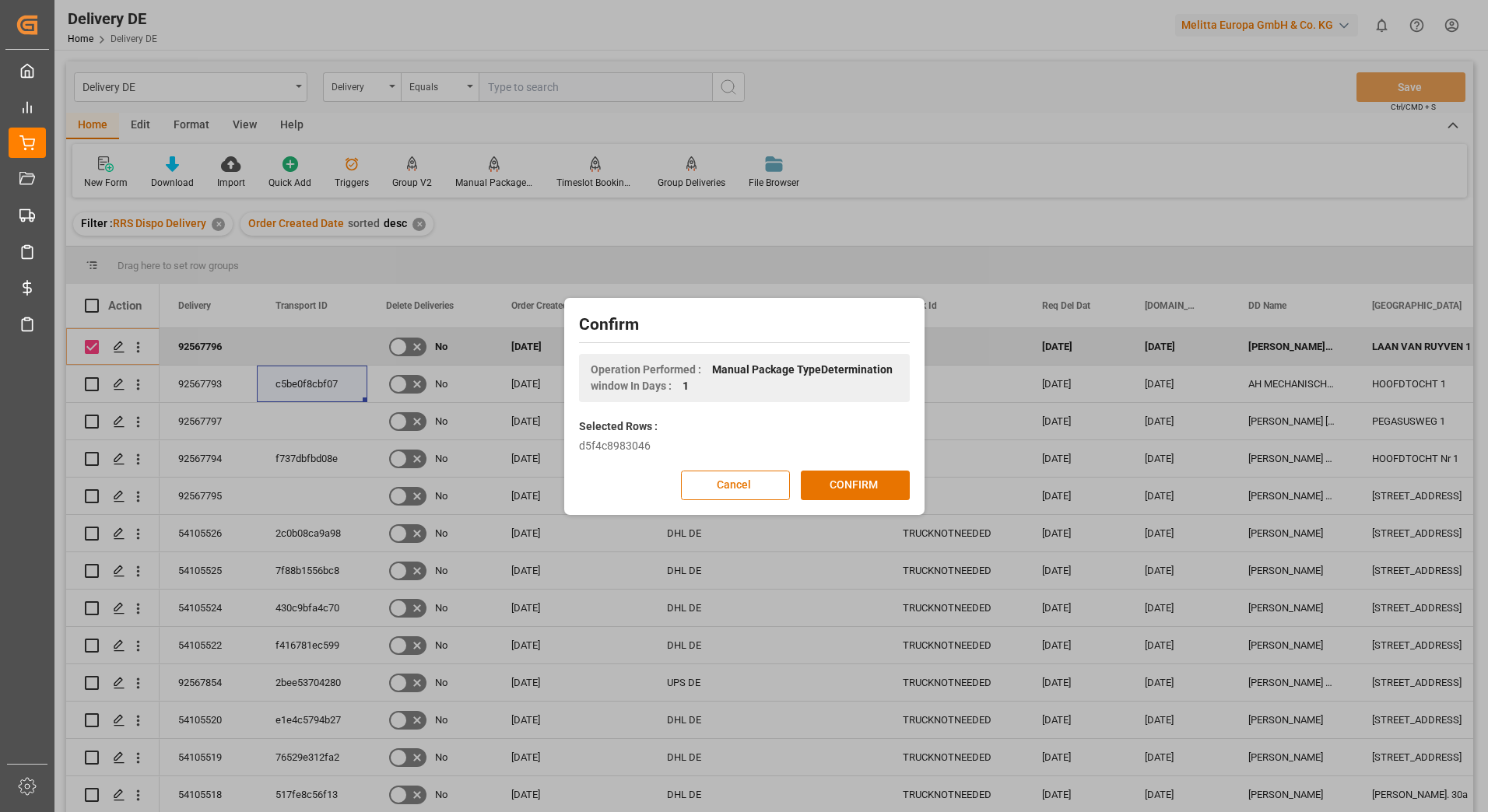
click at [850, 484] on button "CONFIRM" at bounding box center [856, 485] width 109 height 30
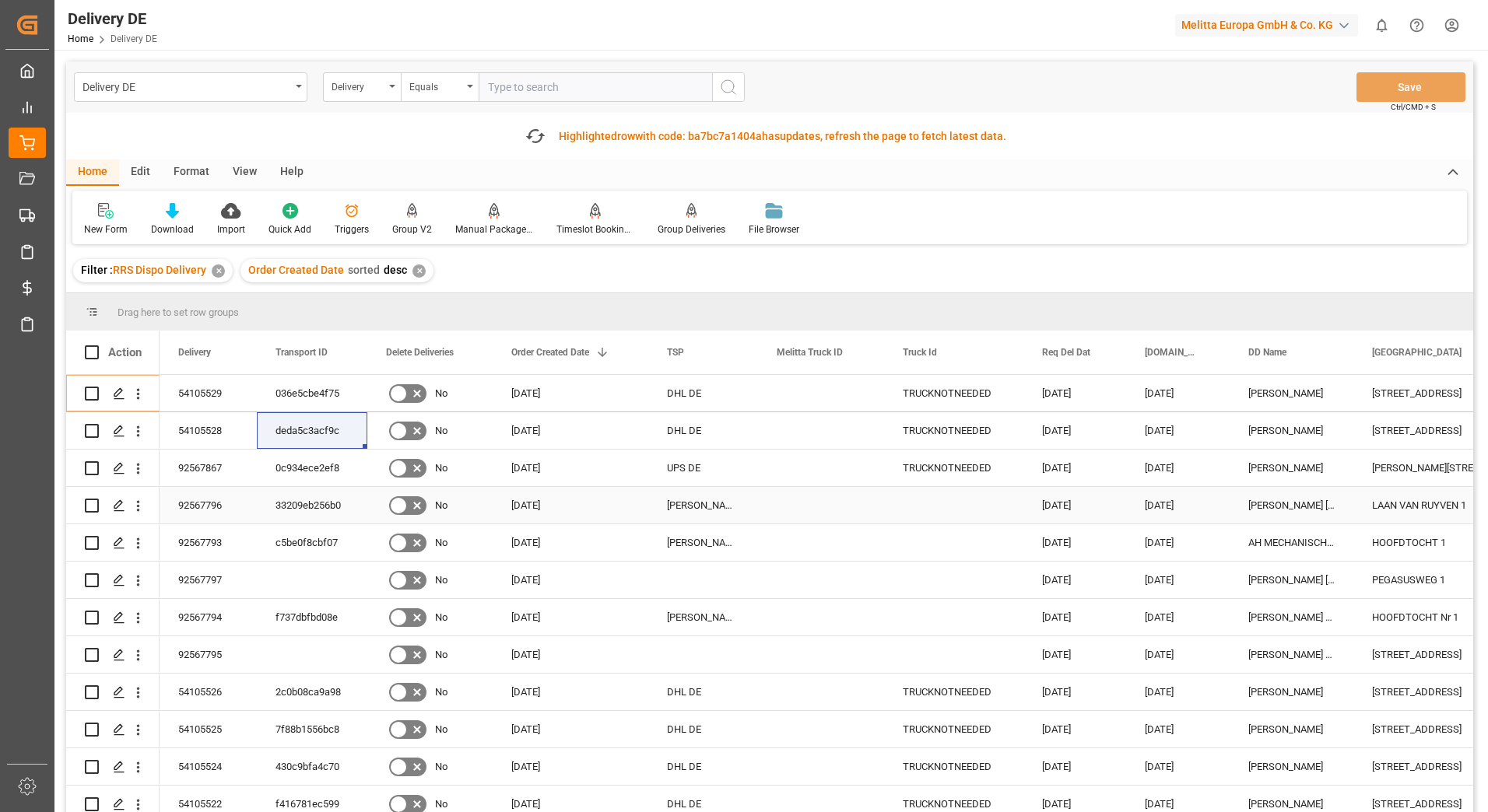
click at [175, 505] on div "92567796" at bounding box center [208, 505] width 97 height 37
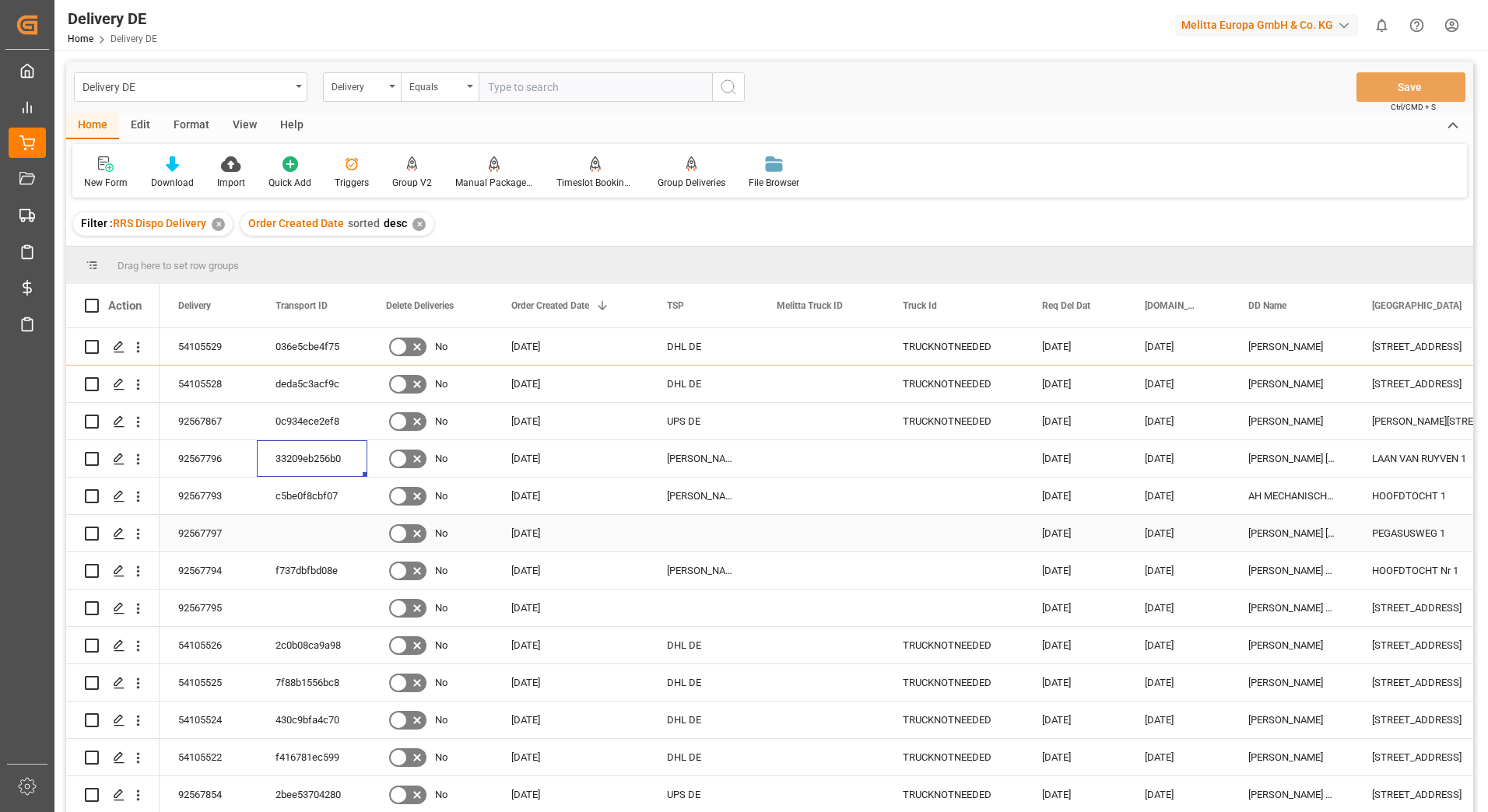
click at [88, 532] on input "Press Space to toggle row selection (unchecked)" at bounding box center [92, 533] width 14 height 14
checkbox input "true"
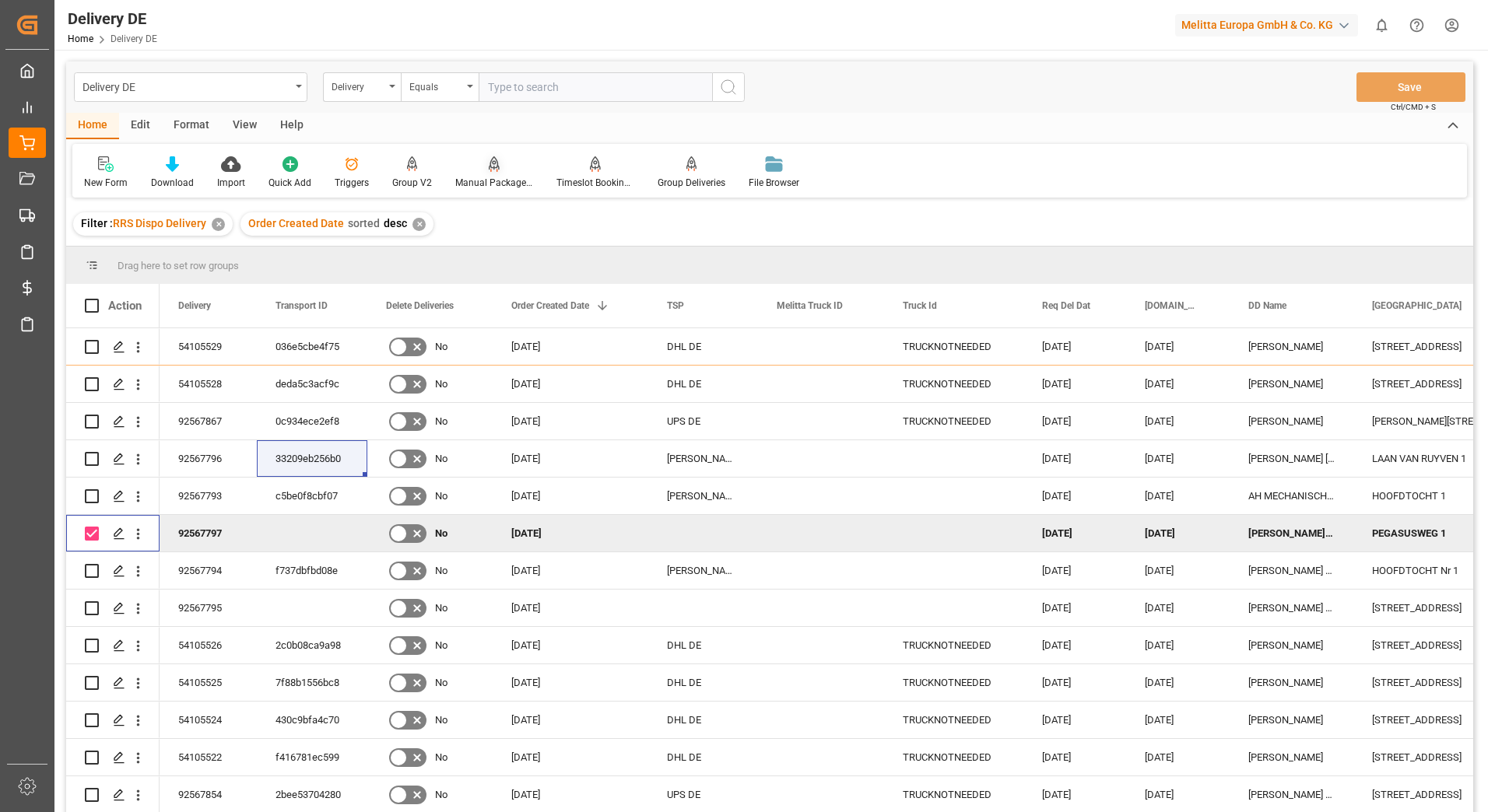
click at [480, 168] on div at bounding box center [494, 164] width 78 height 16
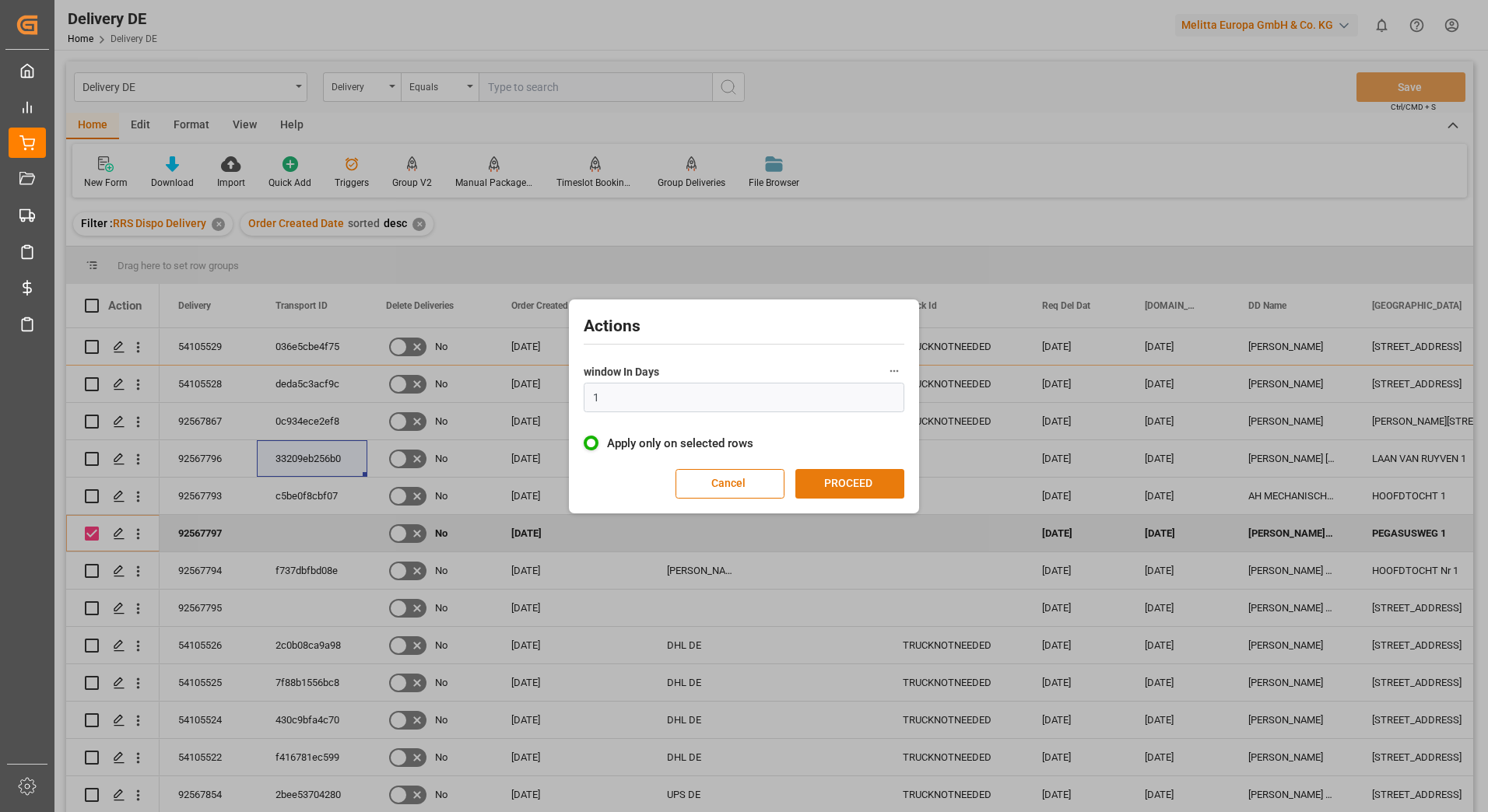
click at [834, 487] on button "PROCEED" at bounding box center [850, 484] width 109 height 30
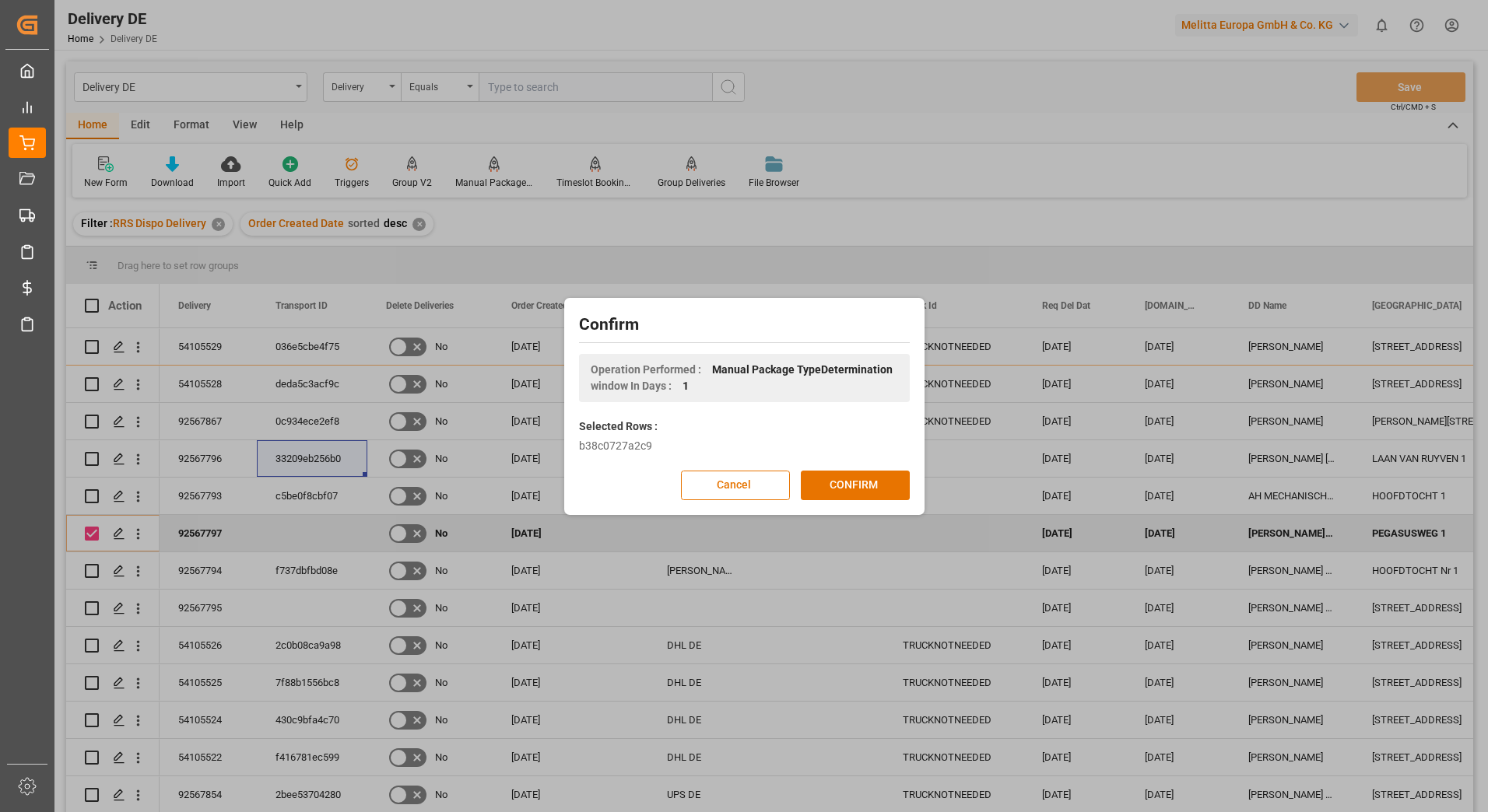
click at [834, 487] on button "CONFIRM" at bounding box center [856, 485] width 109 height 30
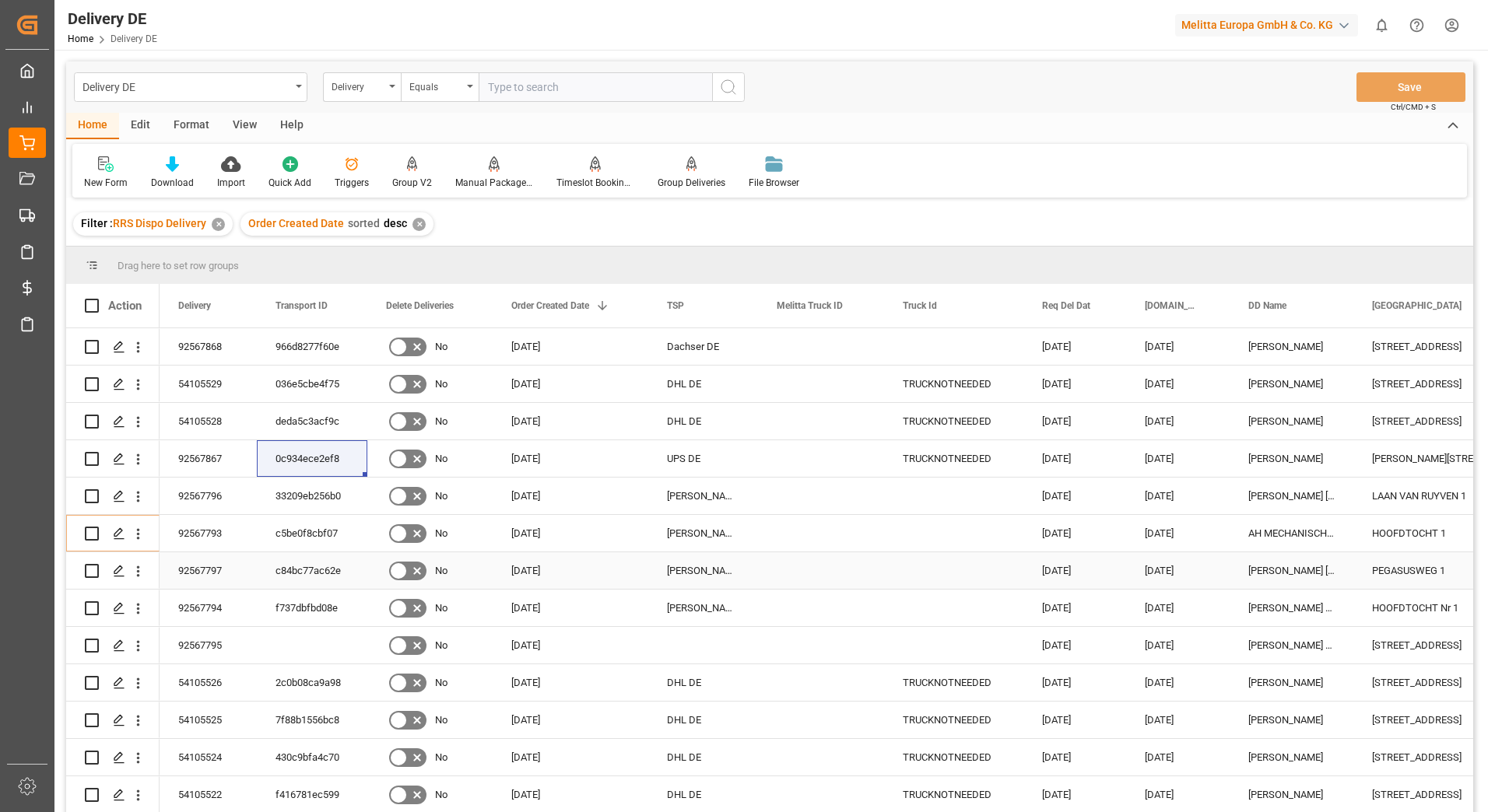
click at [194, 567] on div "92567797" at bounding box center [208, 571] width 97 height 37
click at [92, 646] on input "Press Space to toggle row selection (unchecked)" at bounding box center [92, 645] width 14 height 14
checkbox input "true"
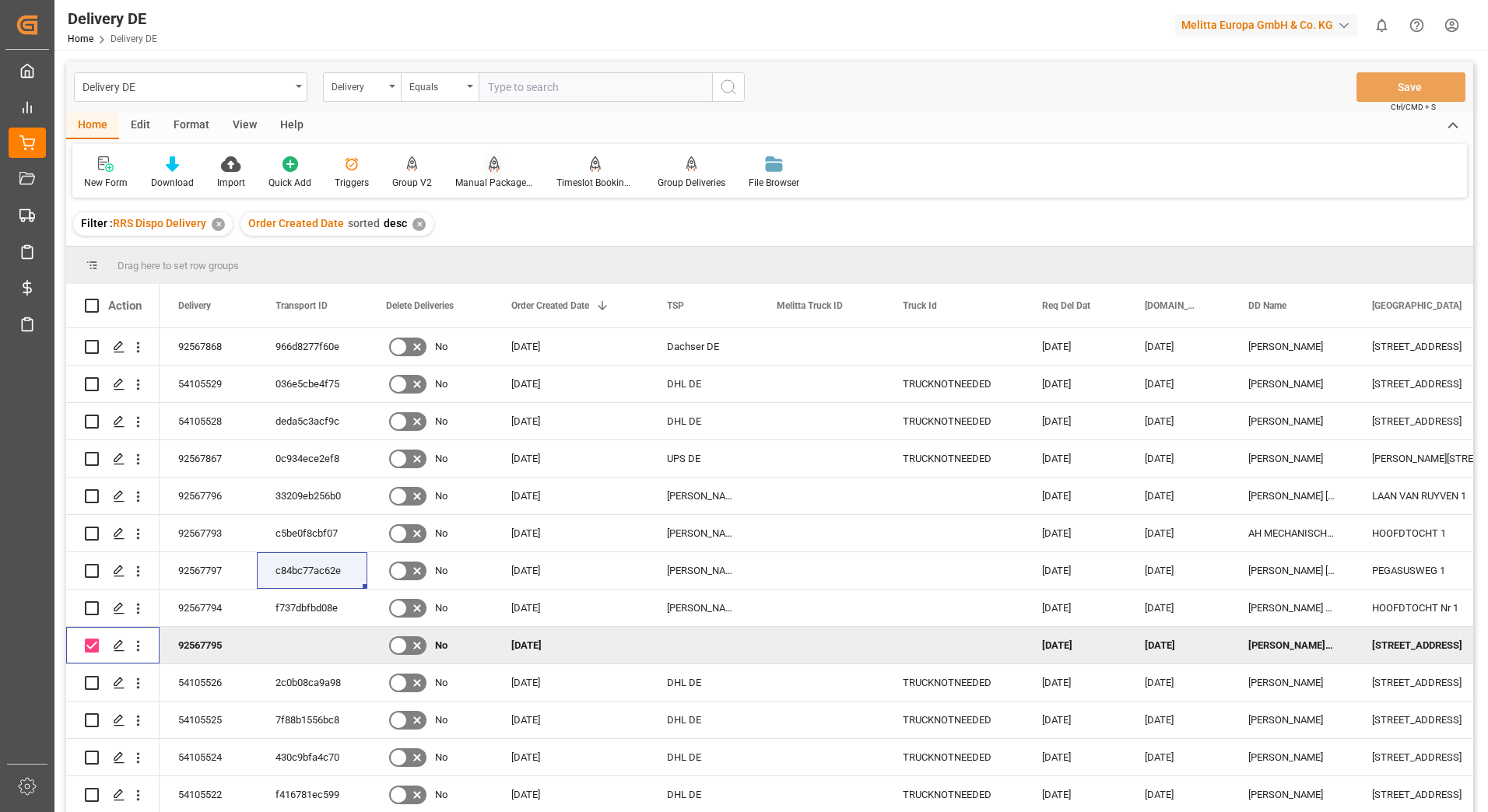
click at [484, 176] on div "Manual Package TypeDetermination" at bounding box center [494, 182] width 78 height 14
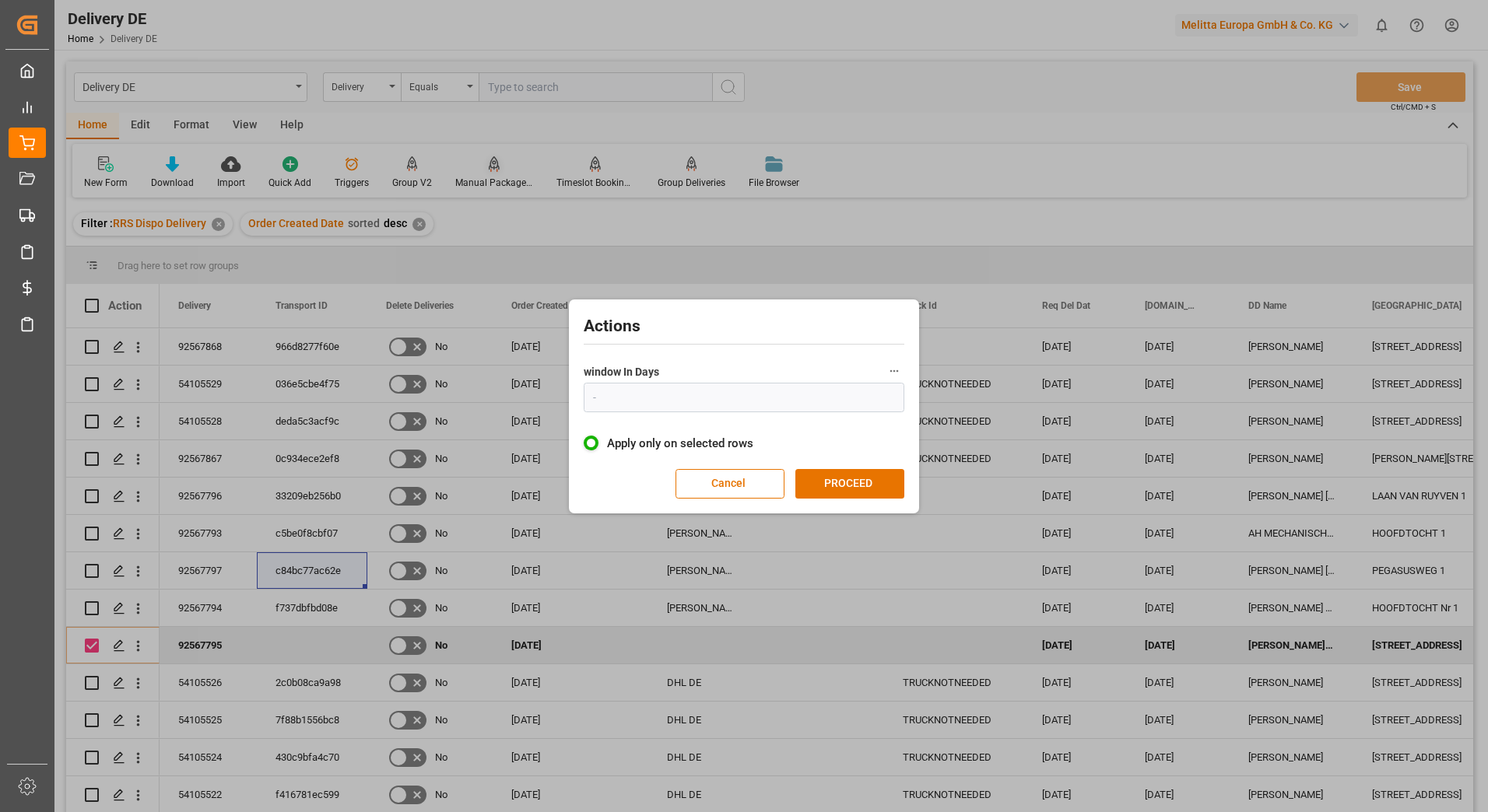
type input "1"
click at [867, 485] on button "PROCEED" at bounding box center [850, 484] width 109 height 30
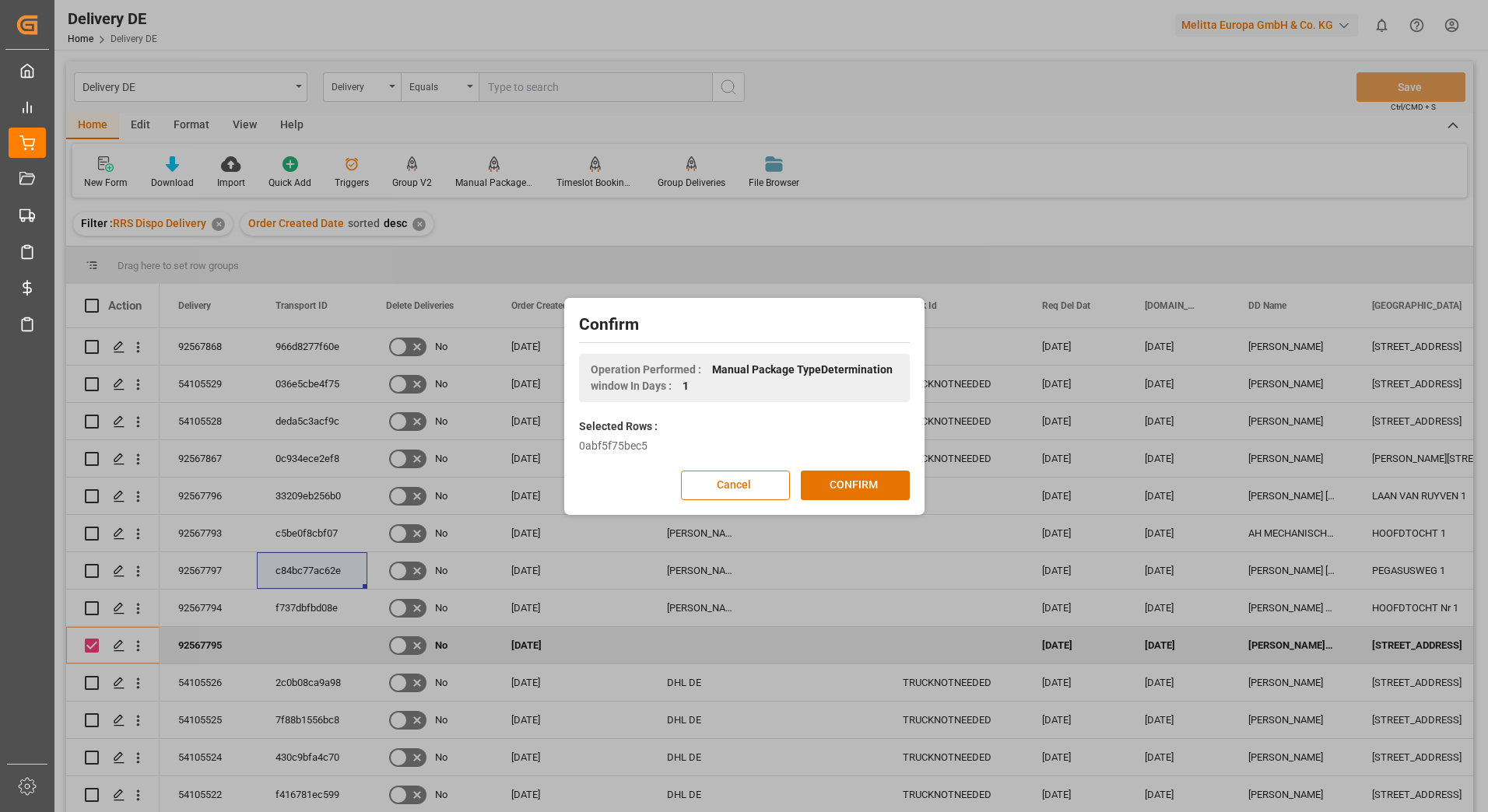
click at [867, 485] on button "CONFIRM" at bounding box center [856, 485] width 109 height 30
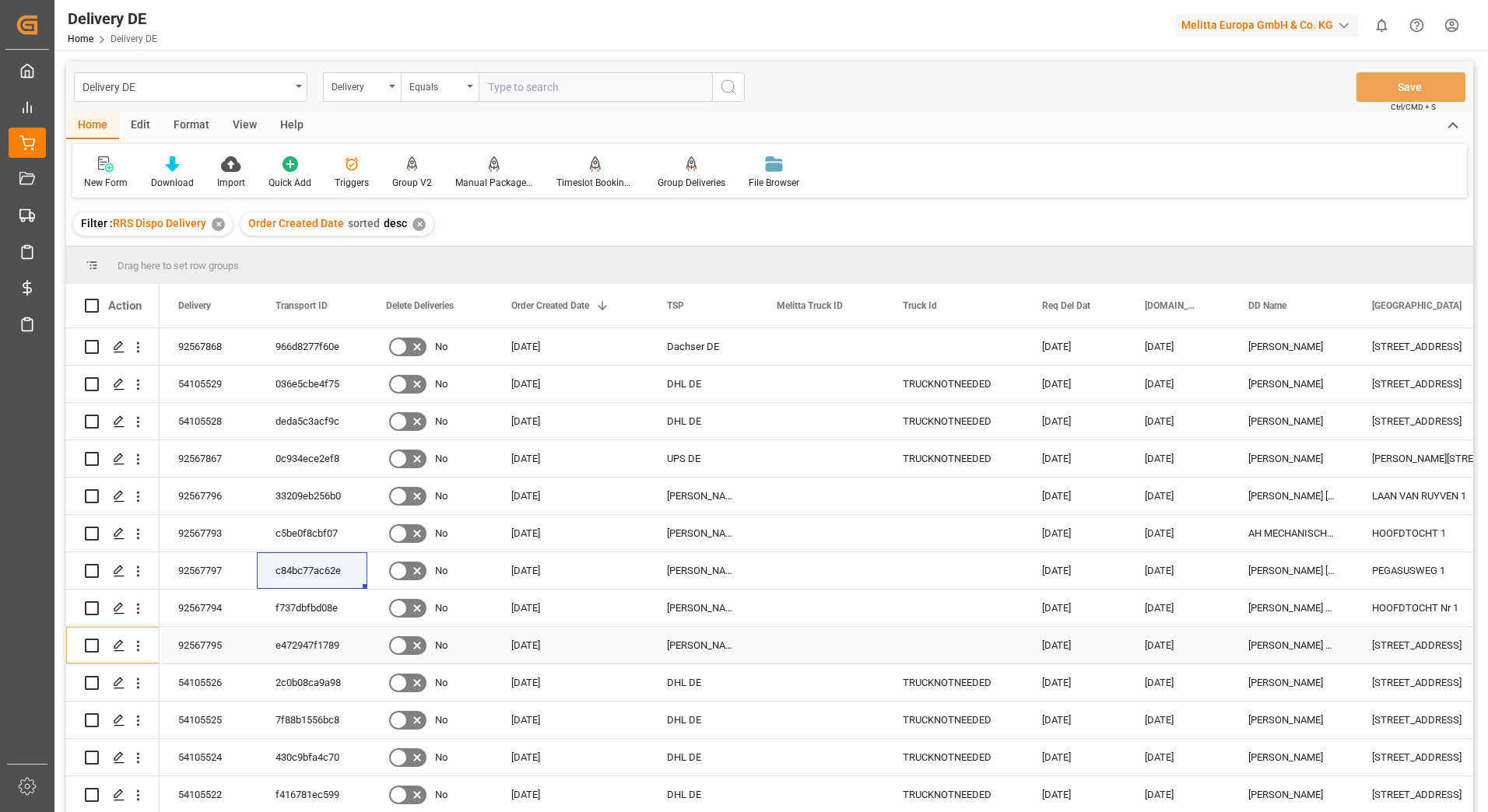
click at [192, 639] on div "92567795" at bounding box center [208, 646] width 97 height 37
click at [505, 95] on input "text" at bounding box center [595, 87] width 234 height 30
type input "92565391"
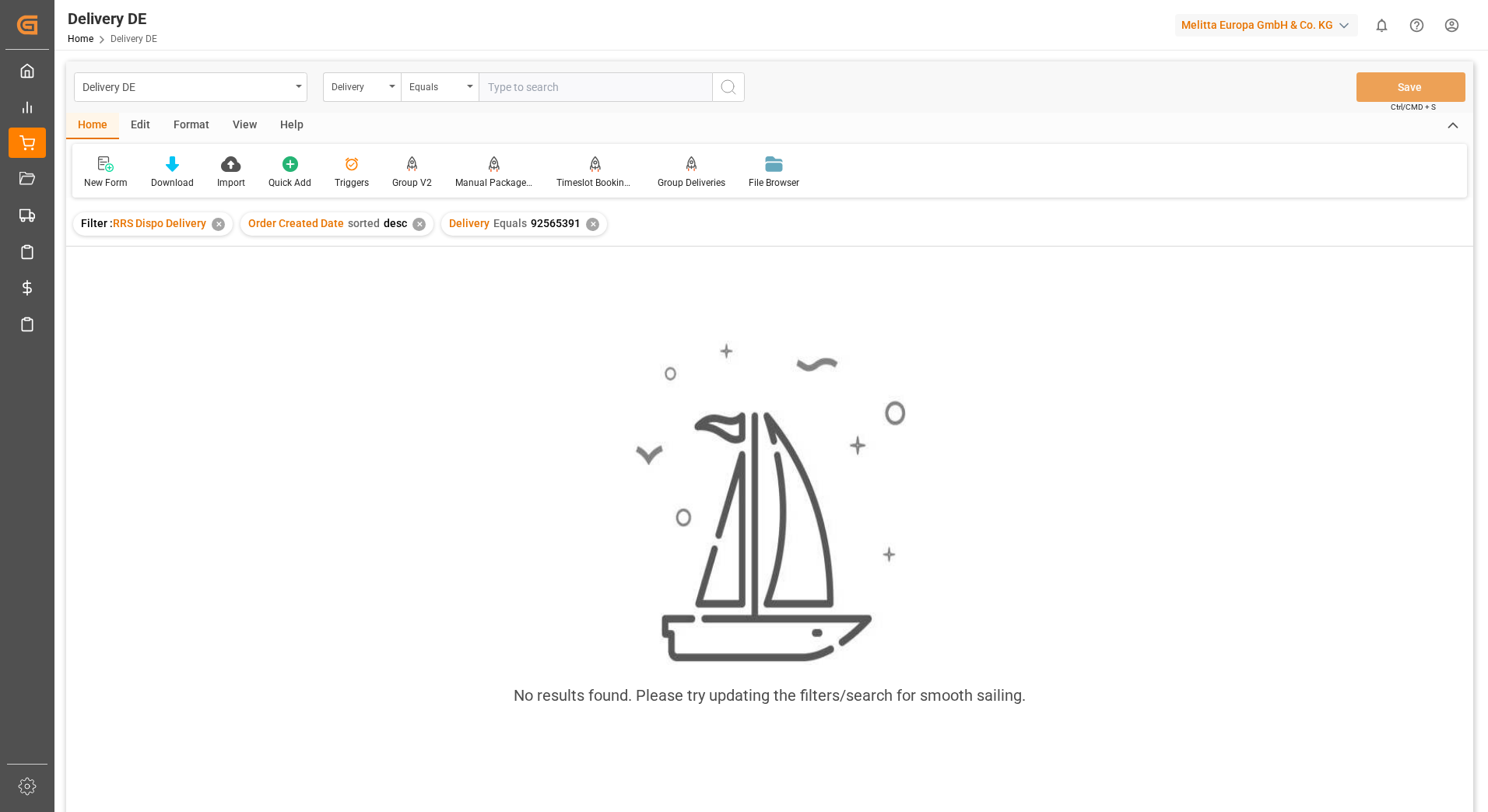
click at [587, 230] on div "✕" at bounding box center [592, 224] width 13 height 13
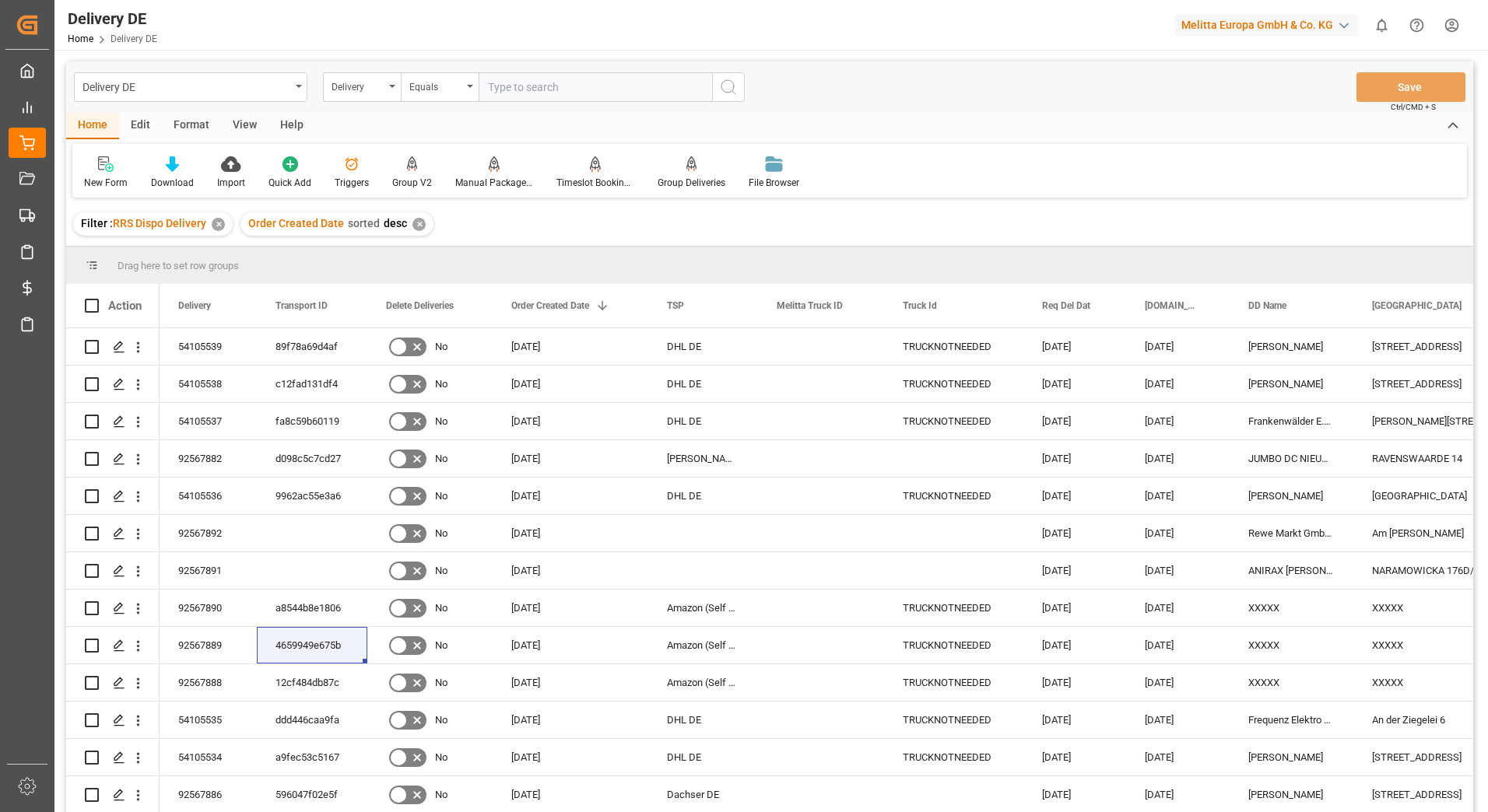
click at [511, 84] on input "text" at bounding box center [595, 87] width 234 height 30
type input "92565391"
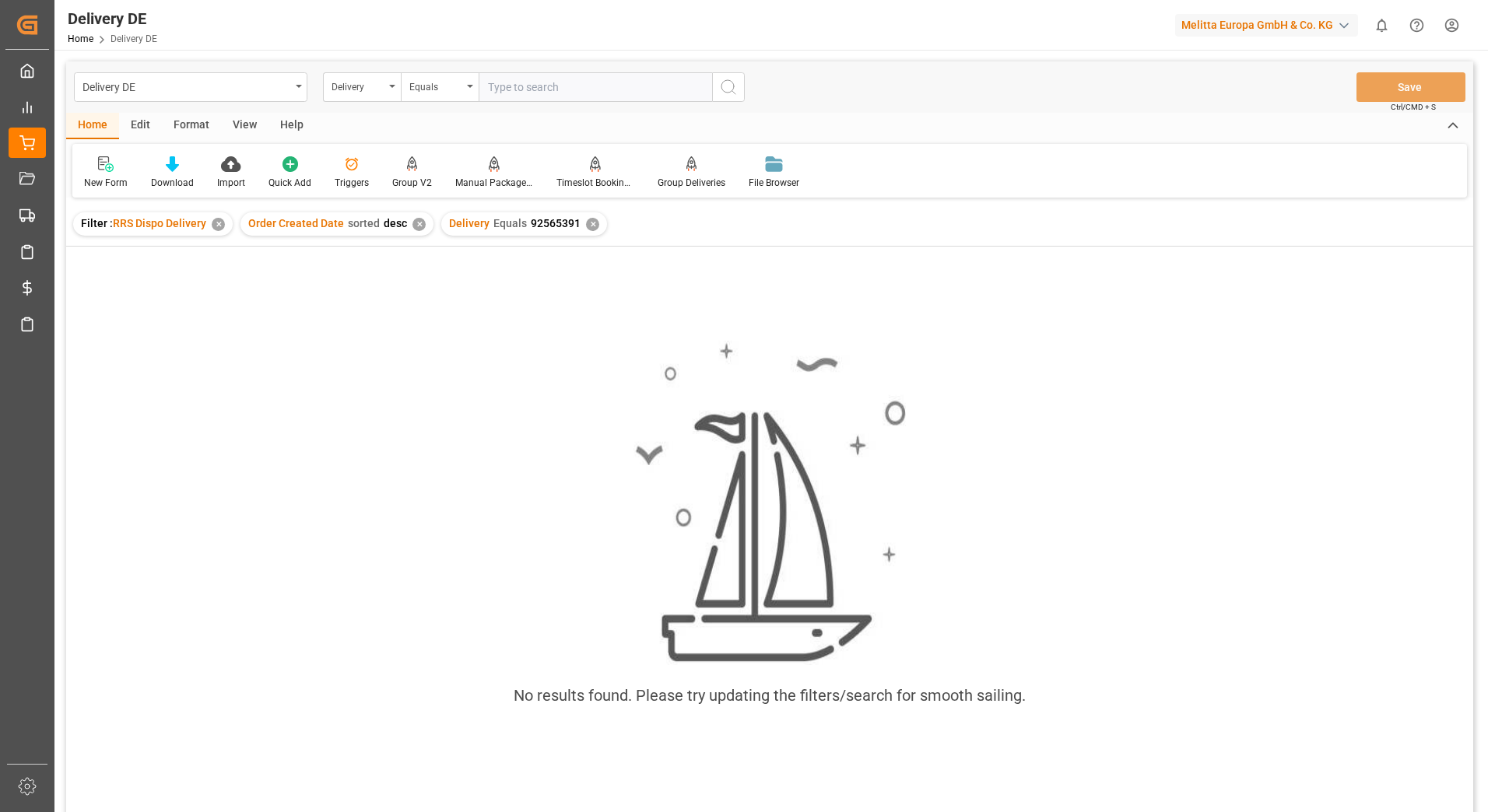
click at [589, 232] on div "Delivery Equals 92565391 ✕" at bounding box center [524, 223] width 166 height 23
click at [589, 226] on div "✕" at bounding box center [592, 224] width 13 height 13
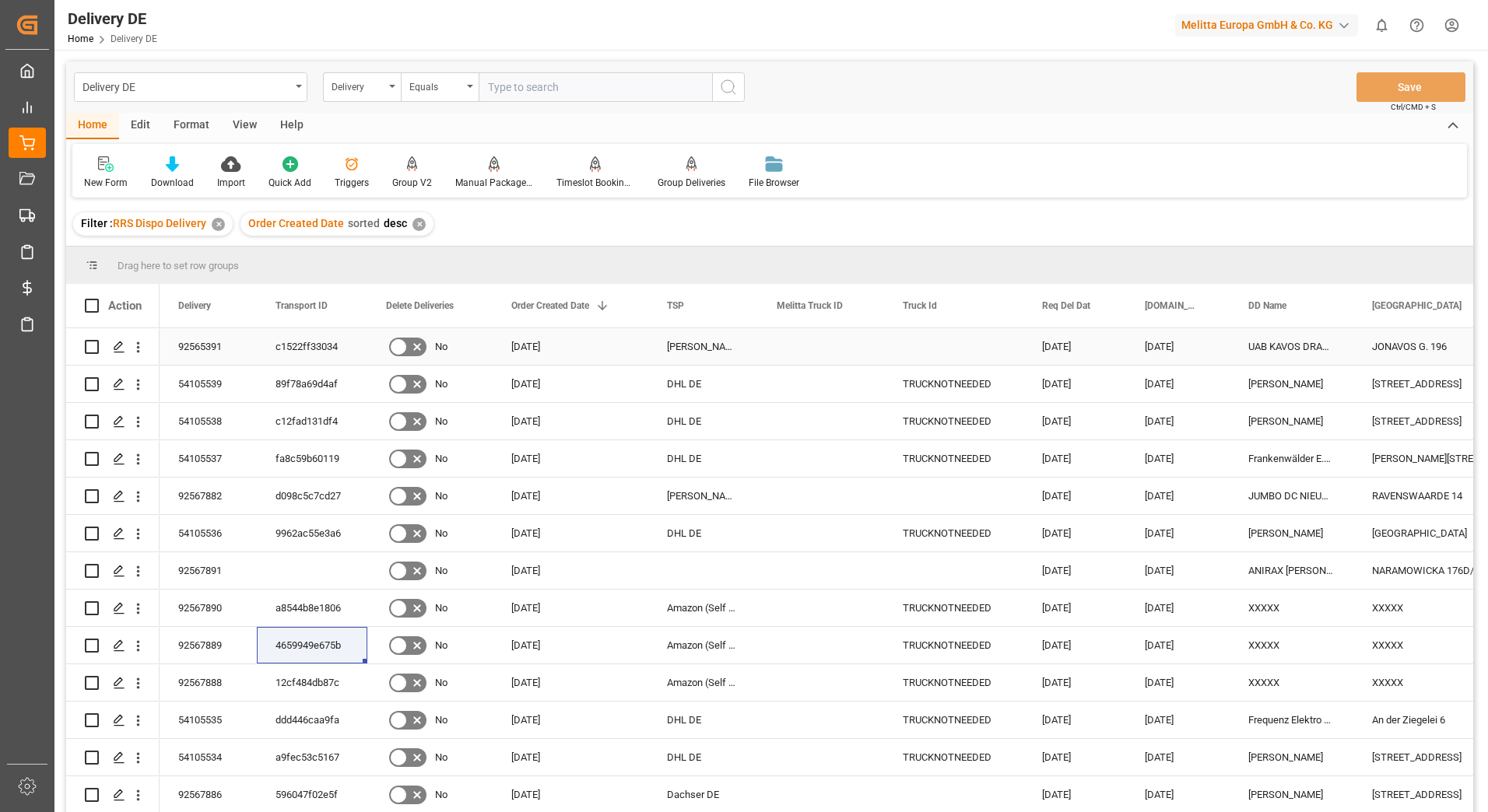
click at [211, 350] on div "92565391" at bounding box center [208, 347] width 97 height 37
click at [286, 338] on div "c1522ff33034" at bounding box center [313, 347] width 111 height 37
click at [117, 346] on icon "Press SPACE to select this row." at bounding box center [118, 346] width 12 height 12
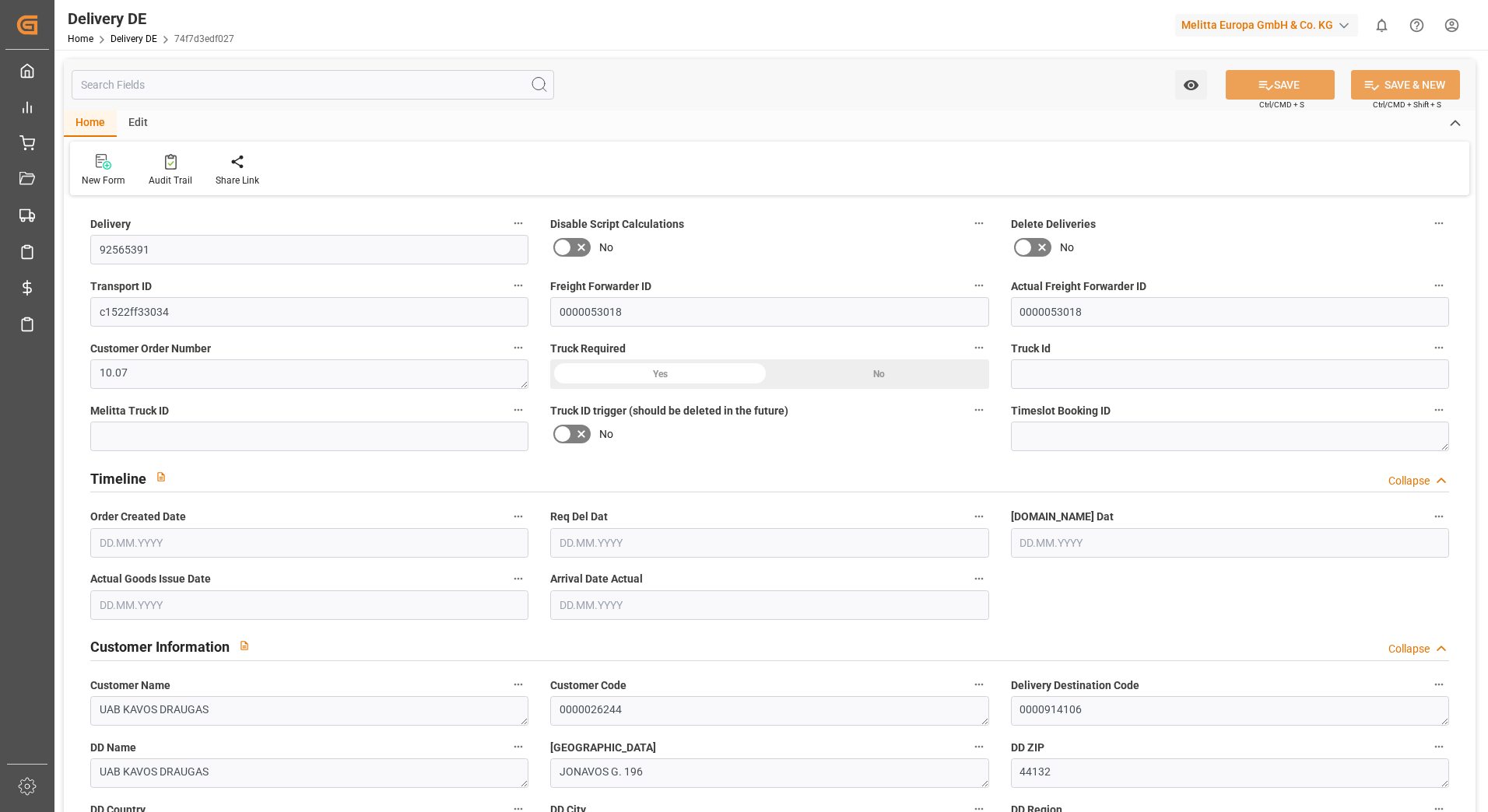
type input "0"
type input "3"
type input "529.716"
type input "675"
type input "4208.17"
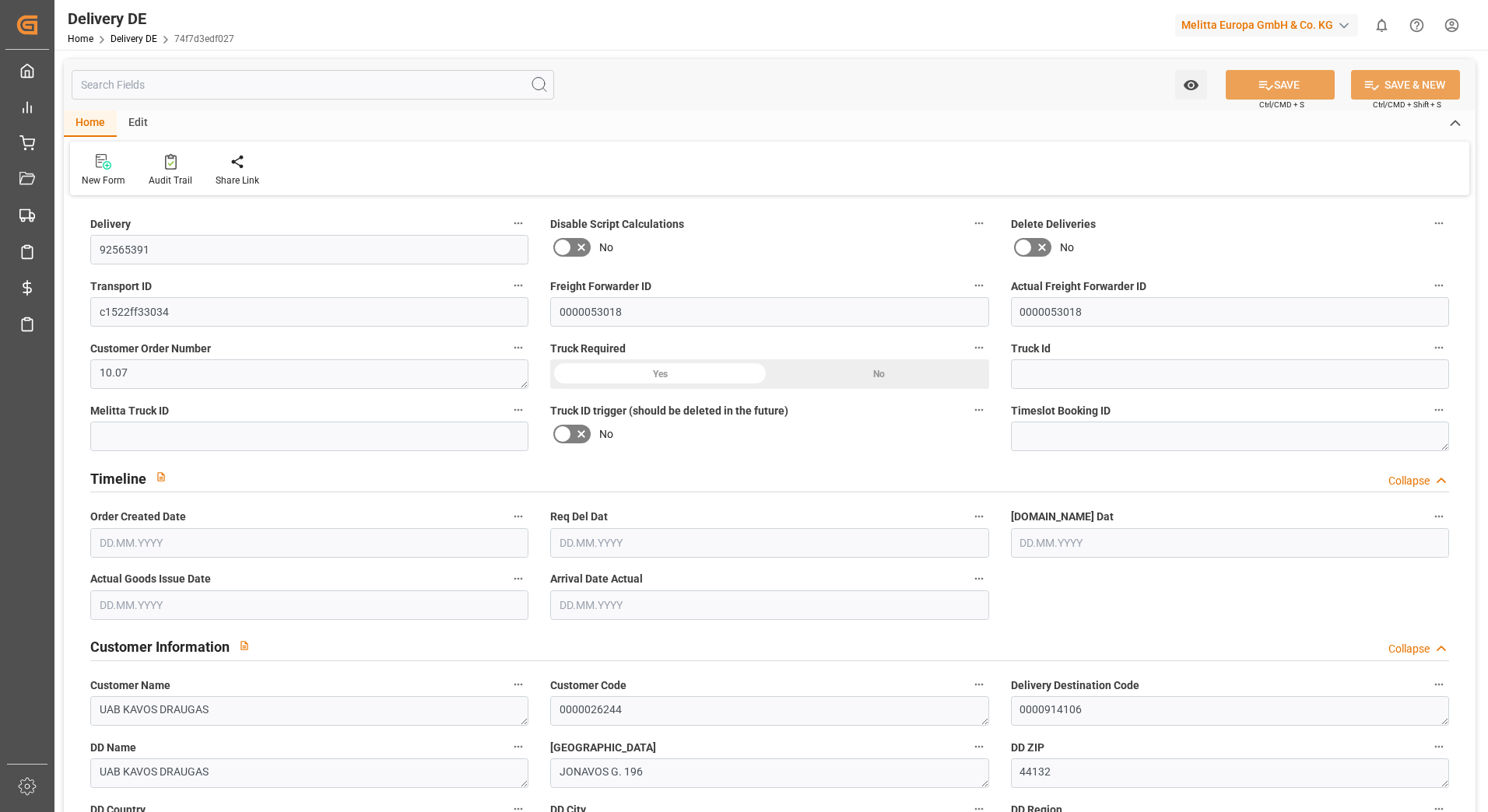
type input "[DATE]"
click at [136, 35] on link "Delivery DE" at bounding box center [134, 39] width 47 height 11
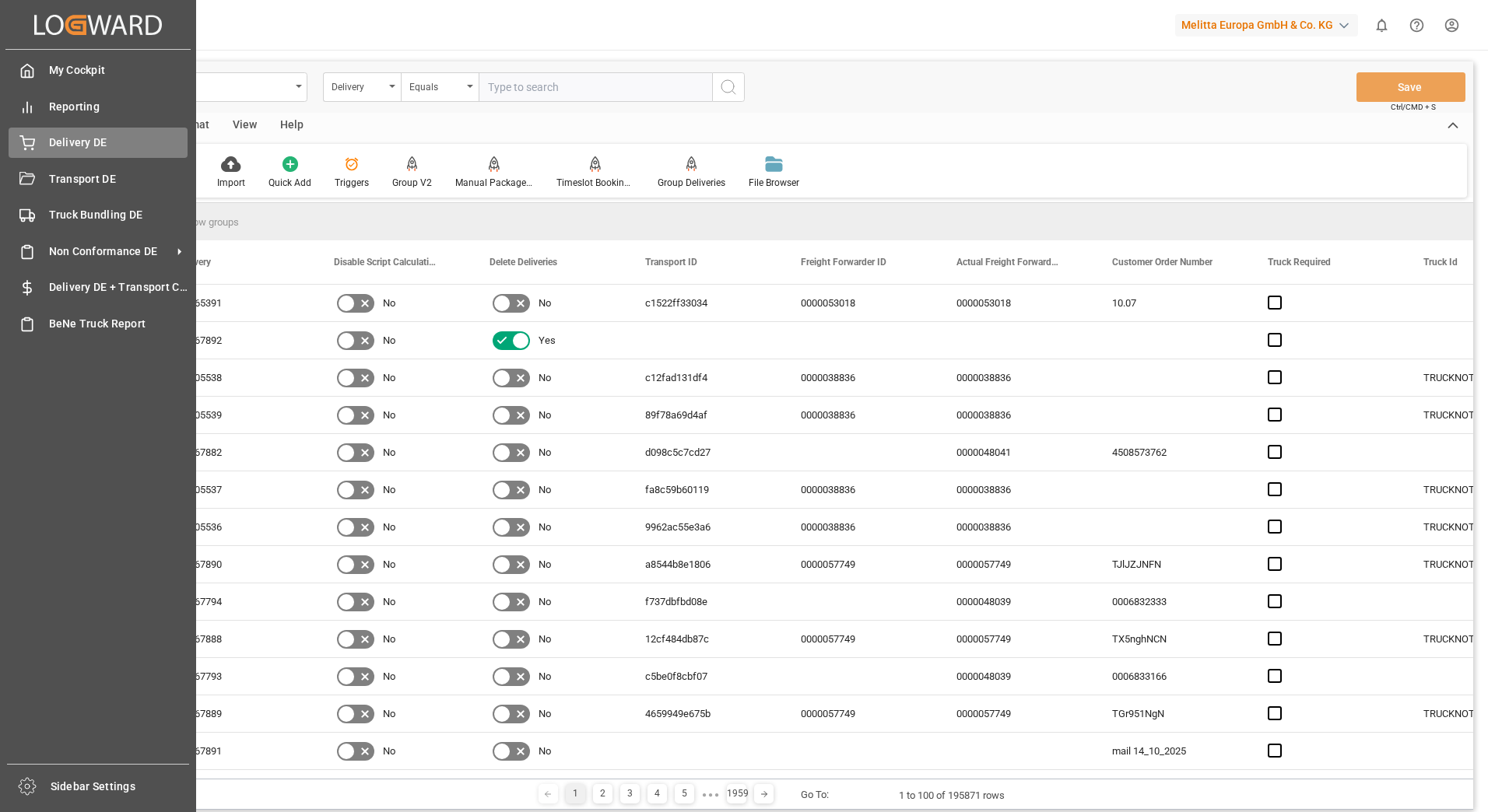
click at [39, 147] on div "Delivery DE Delivery DE" at bounding box center [98, 143] width 179 height 31
